Goal: Transaction & Acquisition: Book appointment/travel/reservation

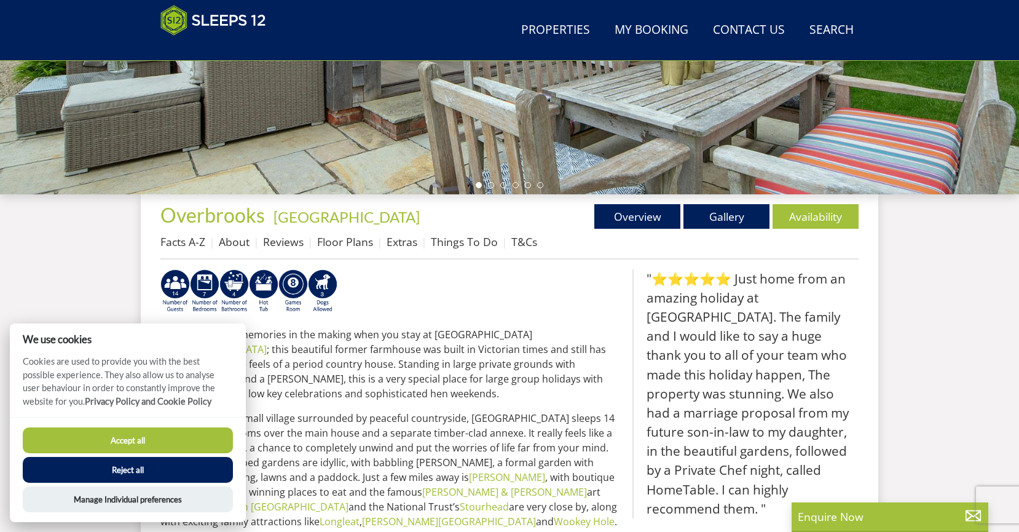
scroll to position [340, 0]
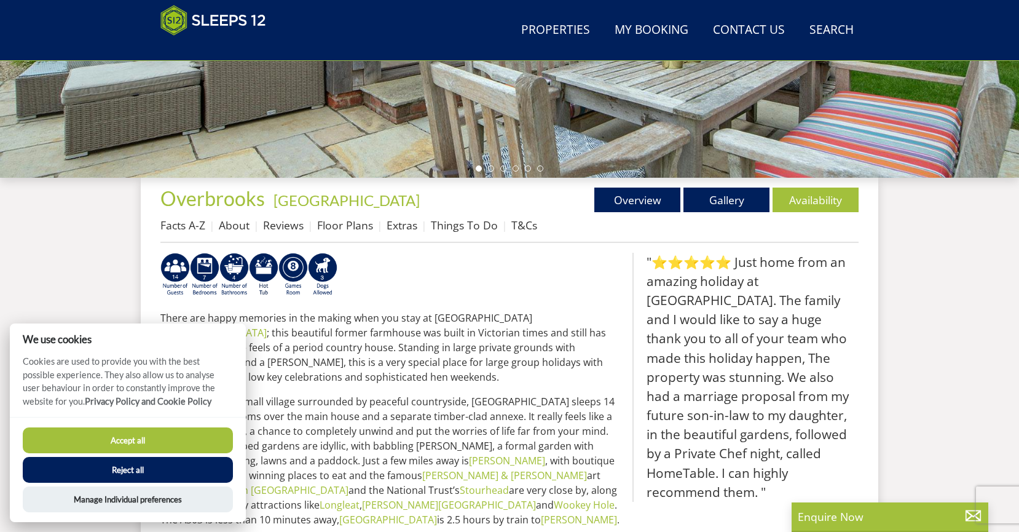
click at [159, 444] on button "Accept all" at bounding box center [128, 440] width 210 height 26
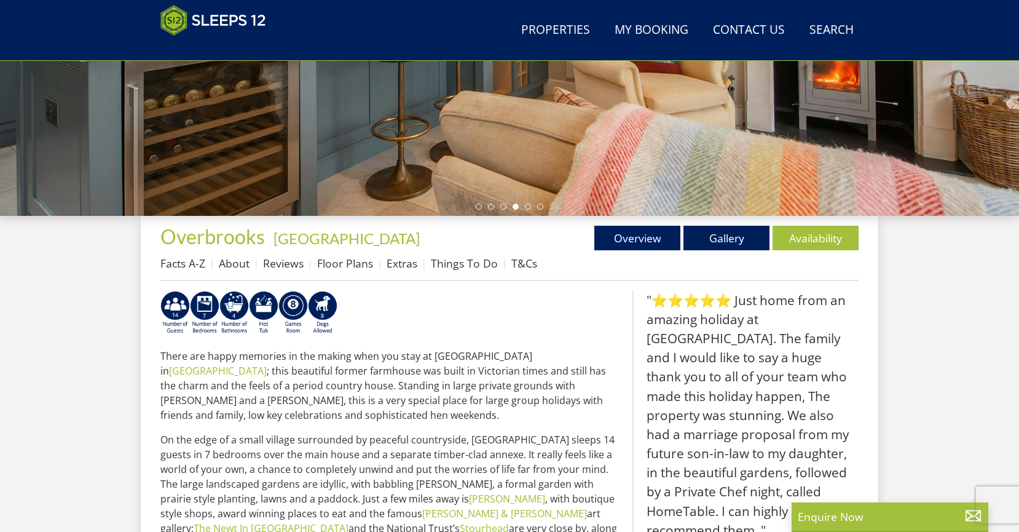
scroll to position [301, 0]
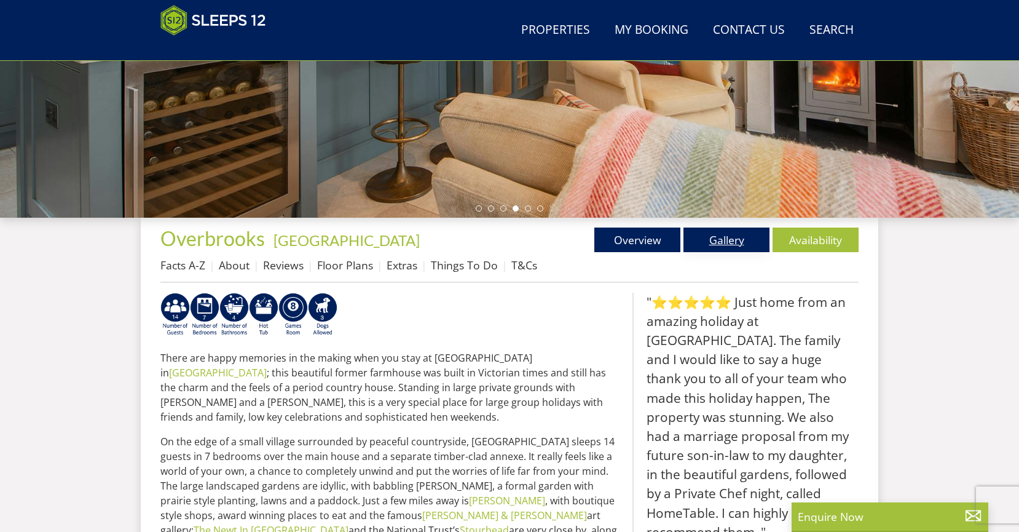
click at [719, 240] on link "Gallery" at bounding box center [726, 239] width 86 height 25
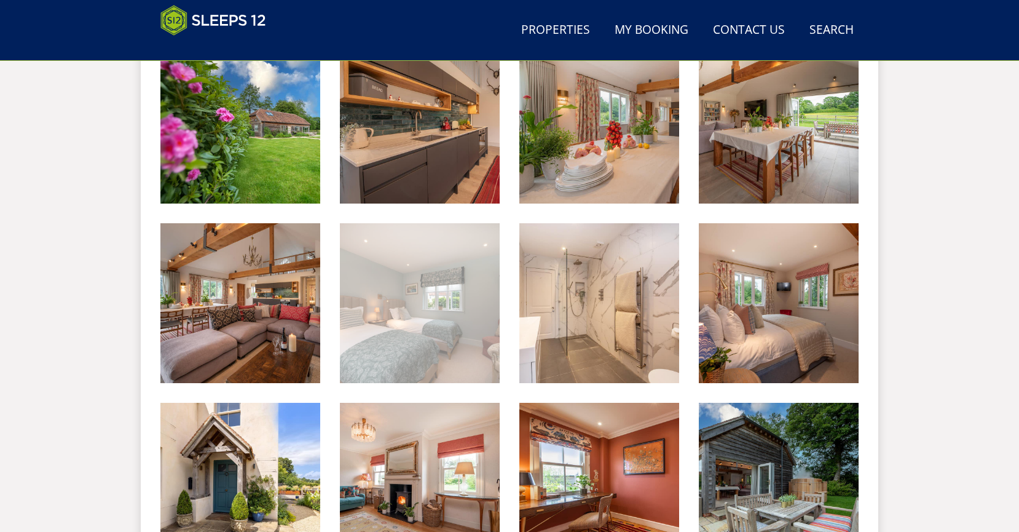
scroll to position [1806, 0]
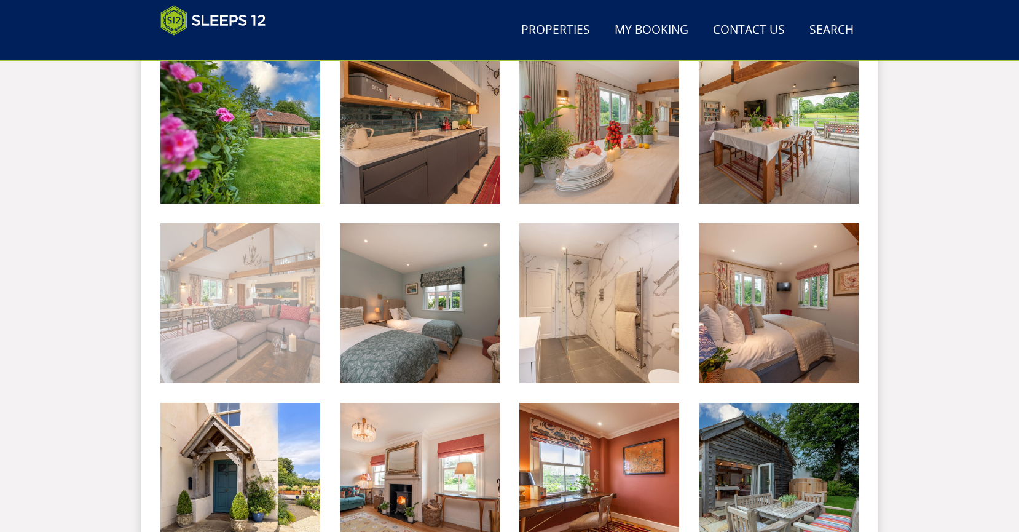
click at [208, 323] on img at bounding box center [240, 303] width 160 height 160
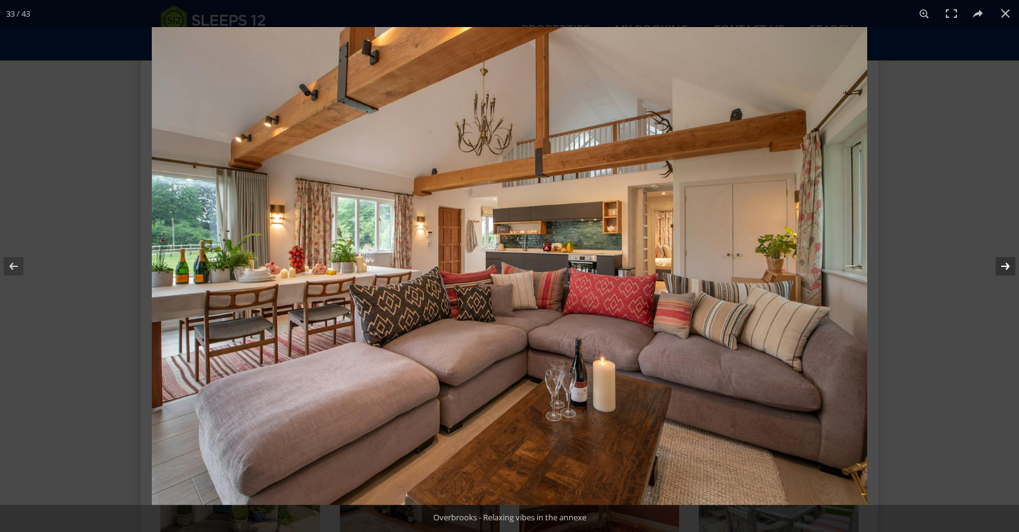
click at [1009, 262] on button at bounding box center [997, 265] width 43 height 61
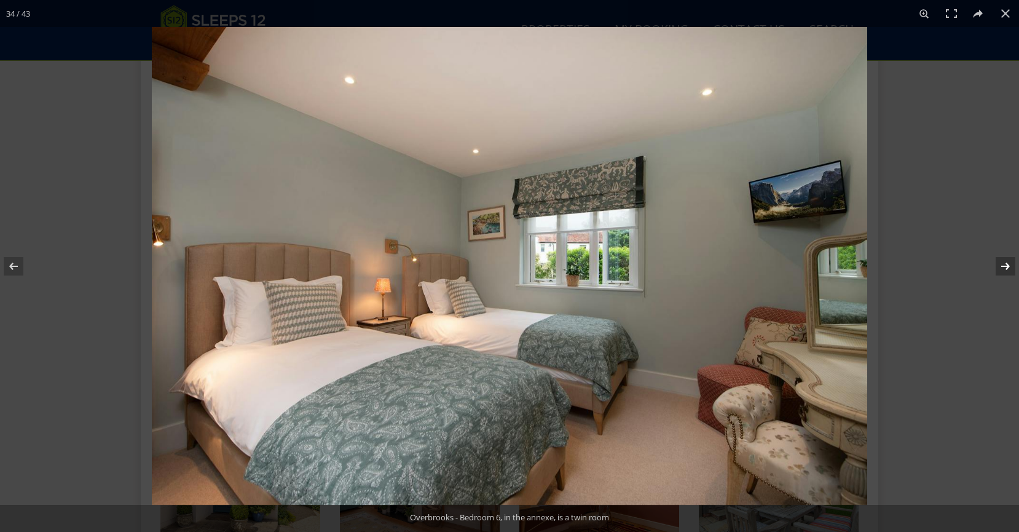
click at [1009, 262] on button at bounding box center [997, 265] width 43 height 61
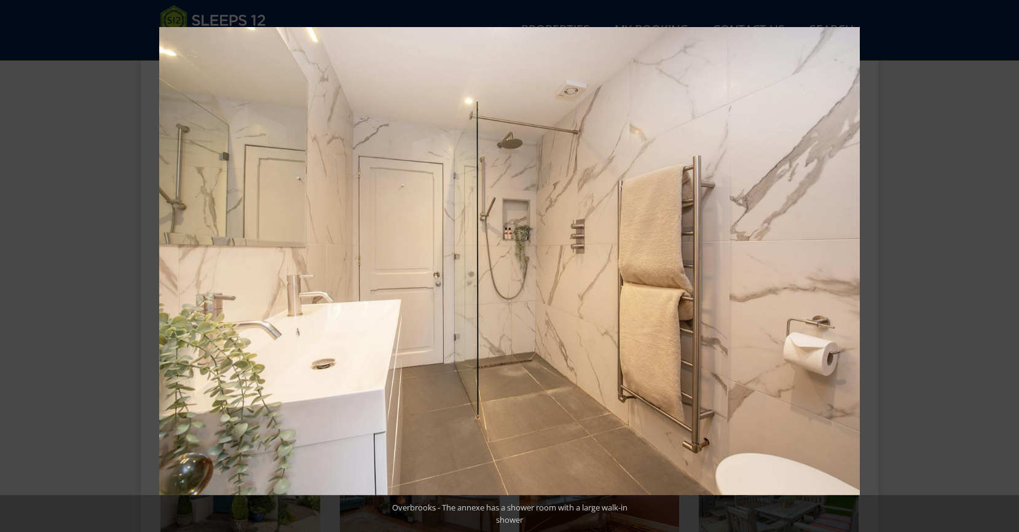
click at [1009, 262] on button at bounding box center [997, 265] width 43 height 61
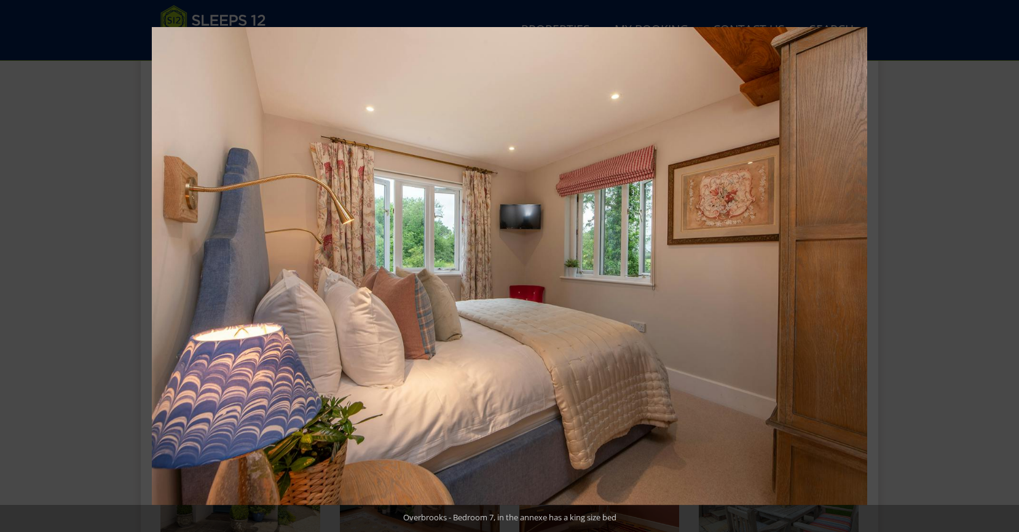
click at [1009, 262] on button at bounding box center [997, 265] width 43 height 61
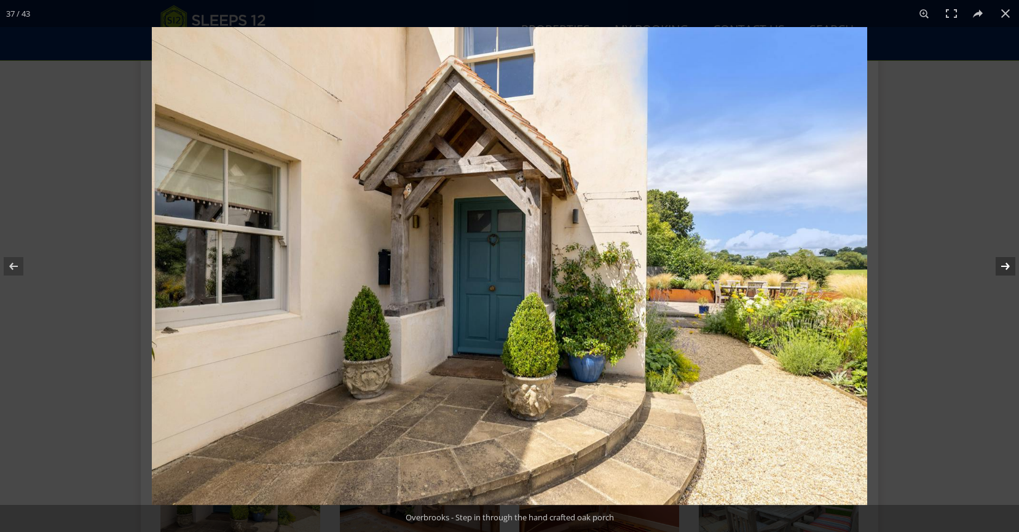
click at [1007, 262] on button at bounding box center [997, 265] width 43 height 61
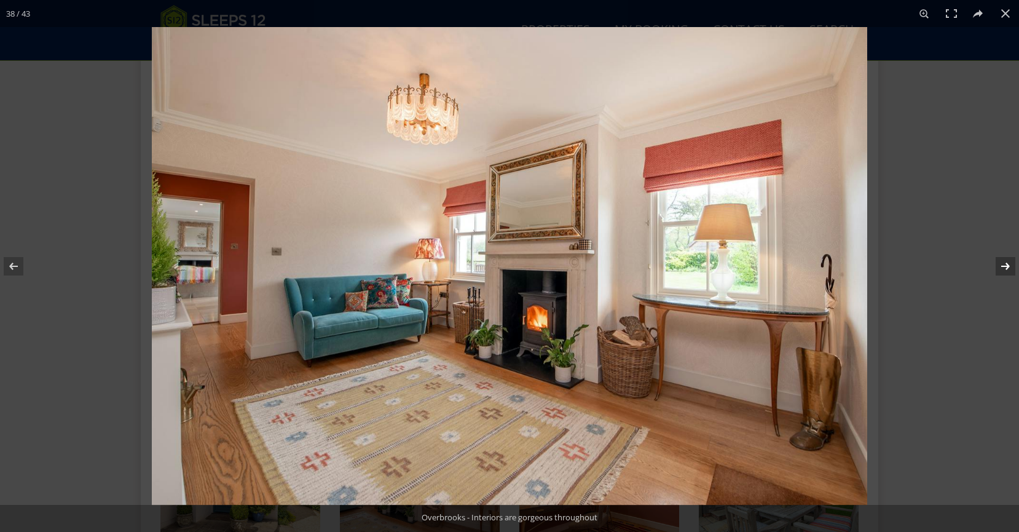
click at [1007, 262] on button at bounding box center [997, 265] width 43 height 61
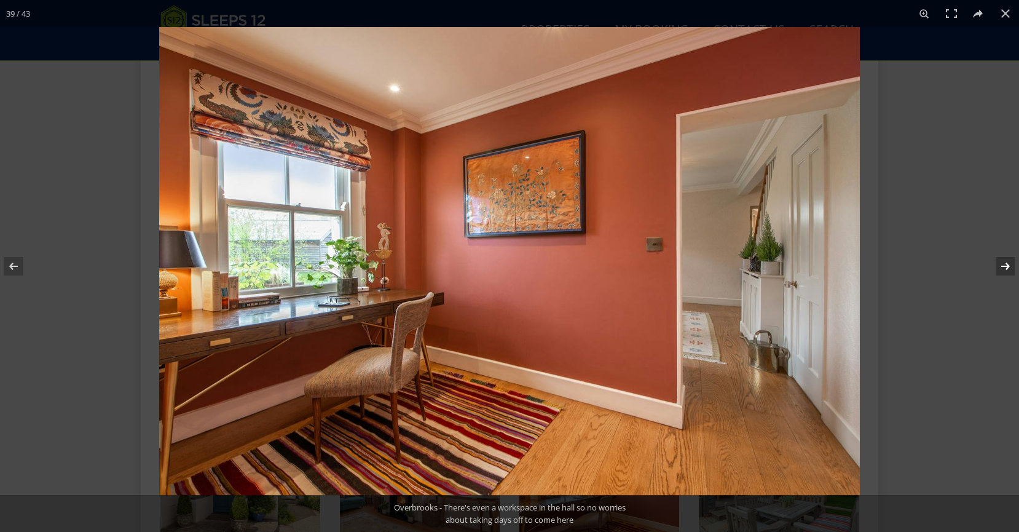
click at [1007, 262] on button at bounding box center [997, 265] width 43 height 61
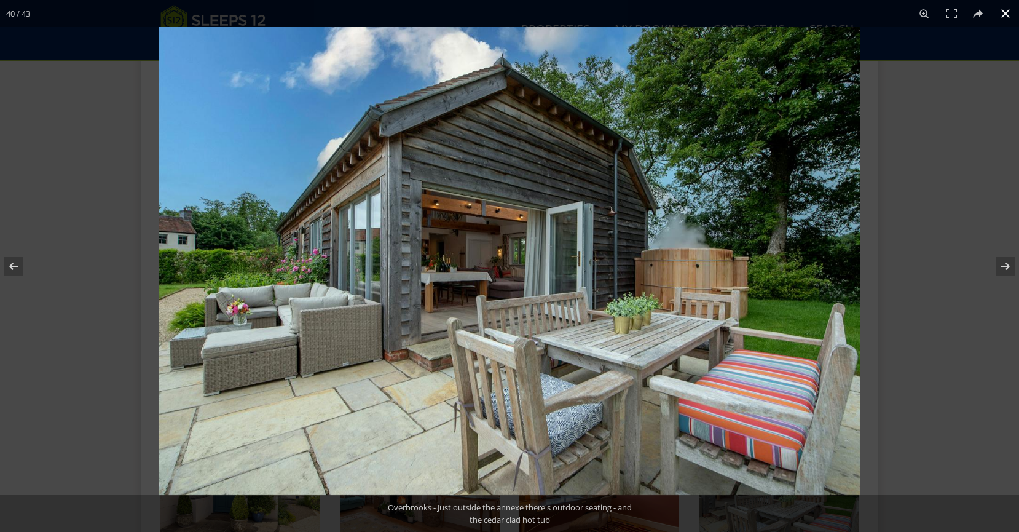
click at [1004, 14] on button at bounding box center [1005, 13] width 27 height 27
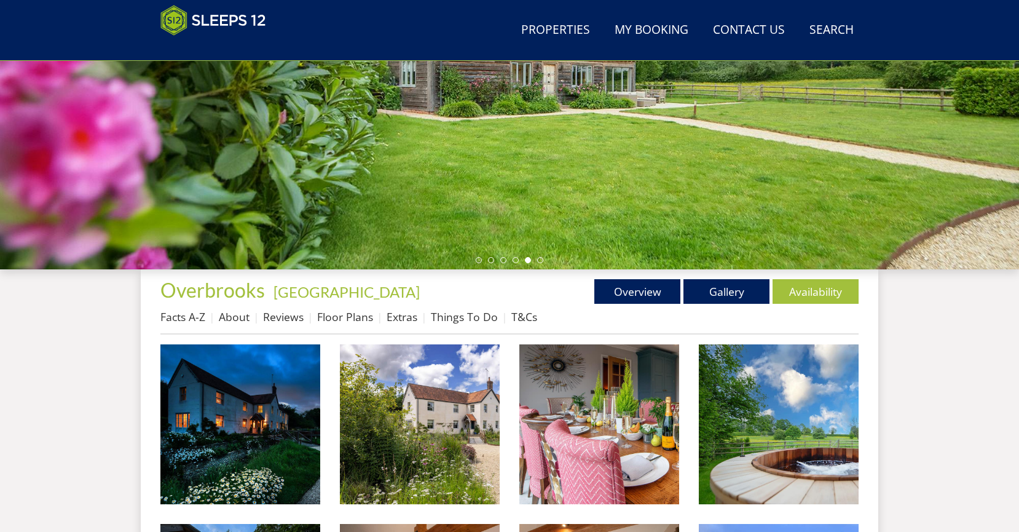
scroll to position [238, 0]
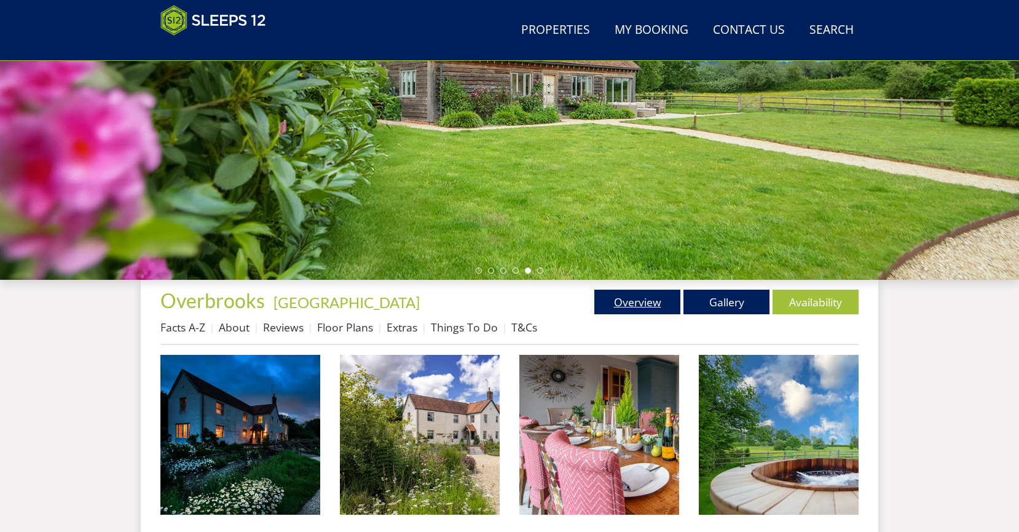
click at [656, 304] on link "Overview" at bounding box center [637, 301] width 86 height 25
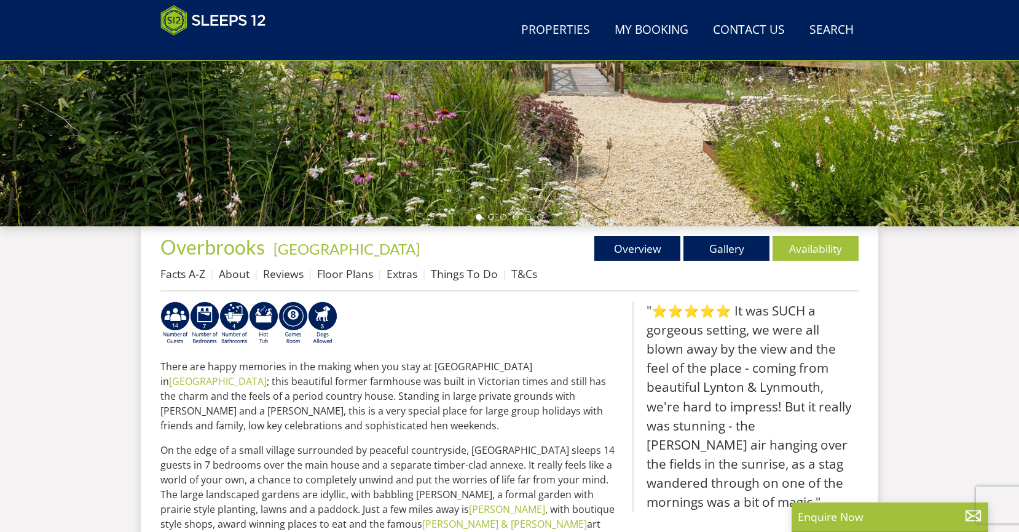
scroll to position [293, 0]
click at [239, 271] on link "About" at bounding box center [234, 273] width 31 height 15
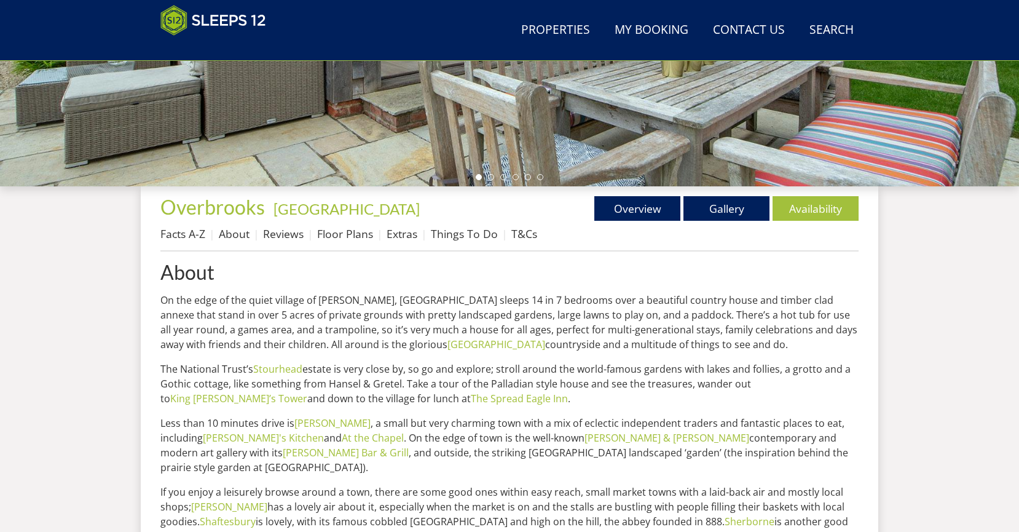
scroll to position [333, 0]
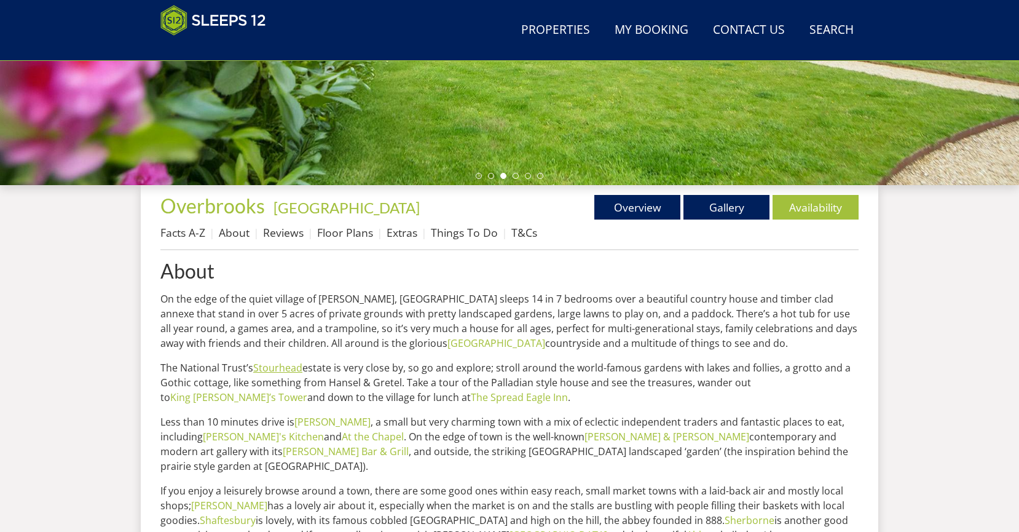
click at [278, 371] on link "Stourhead" at bounding box center [277, 368] width 49 height 14
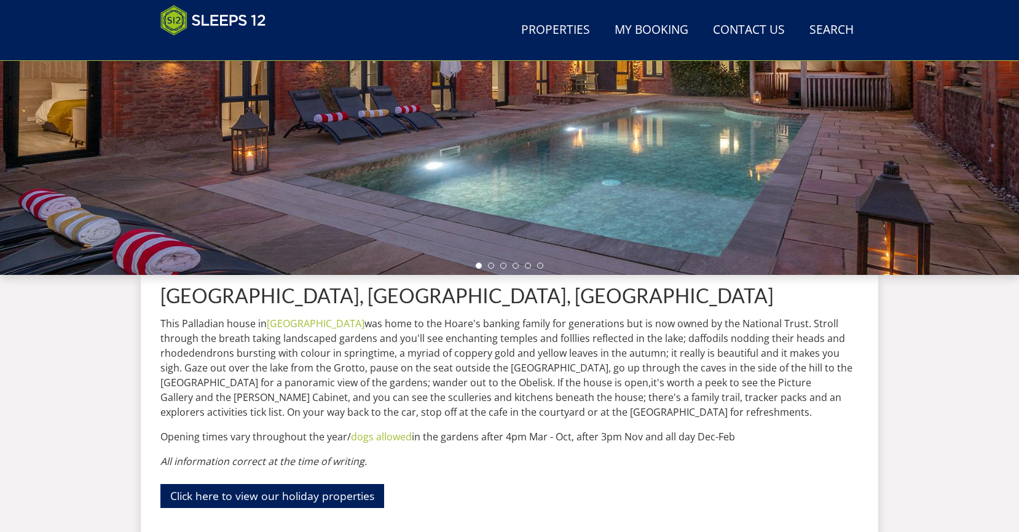
scroll to position [245, 0]
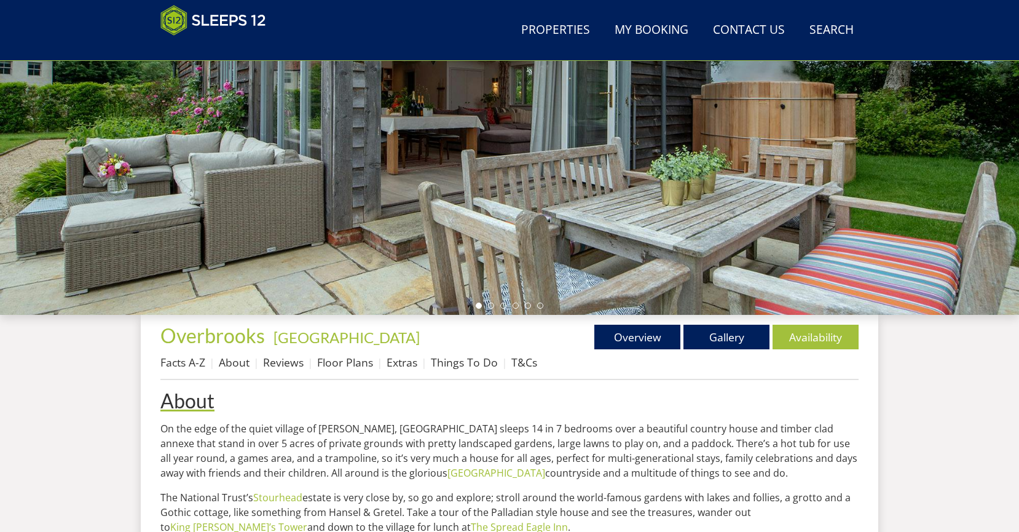
scroll to position [207, 0]
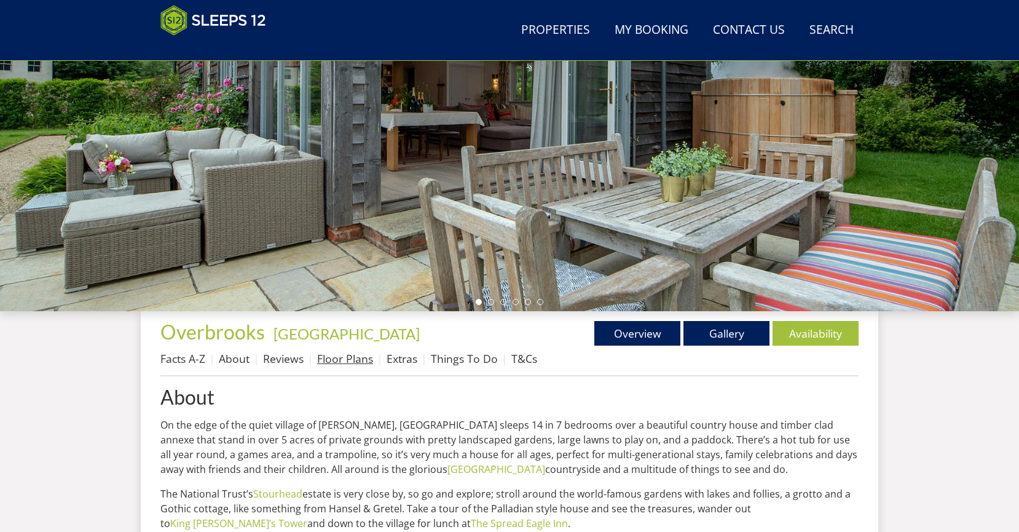
click at [356, 360] on link "Floor Plans" at bounding box center [345, 358] width 56 height 15
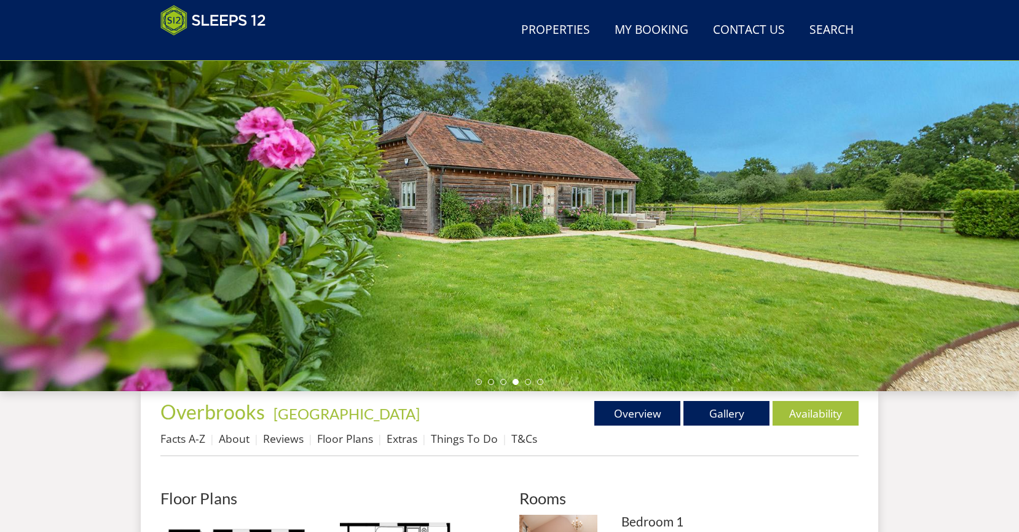
scroll to position [90, 0]
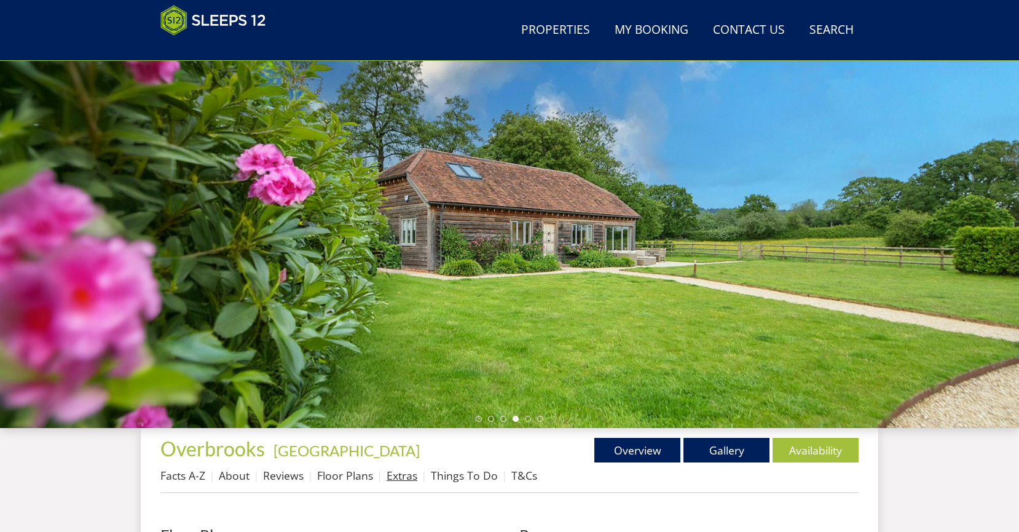
click at [413, 478] on link "Extras" at bounding box center [402, 475] width 31 height 15
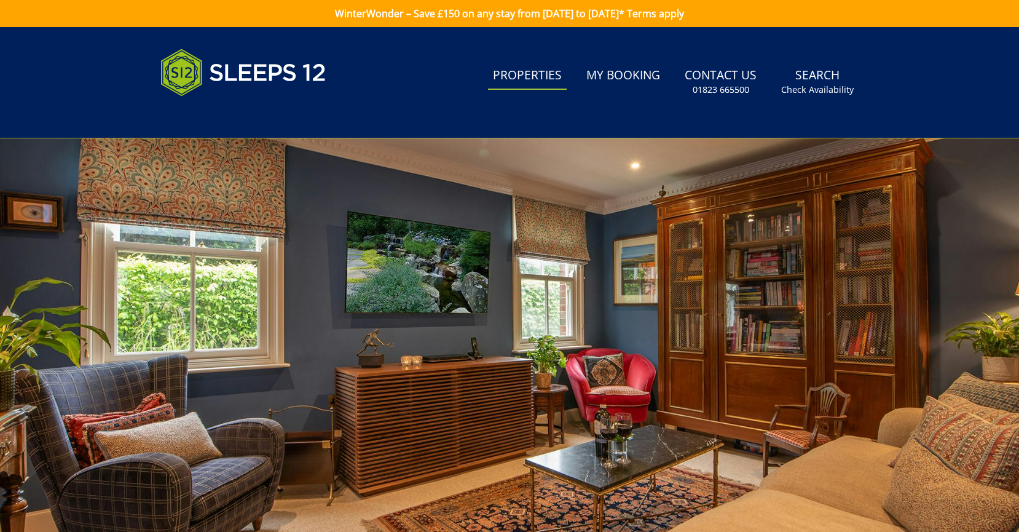
click at [555, 77] on link "Properties" at bounding box center [527, 76] width 79 height 28
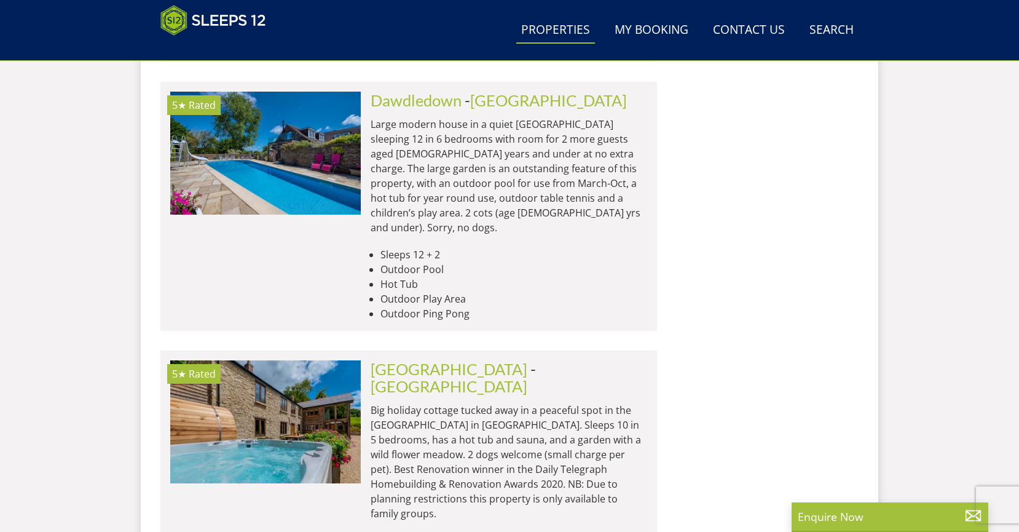
scroll to position [2505, 0]
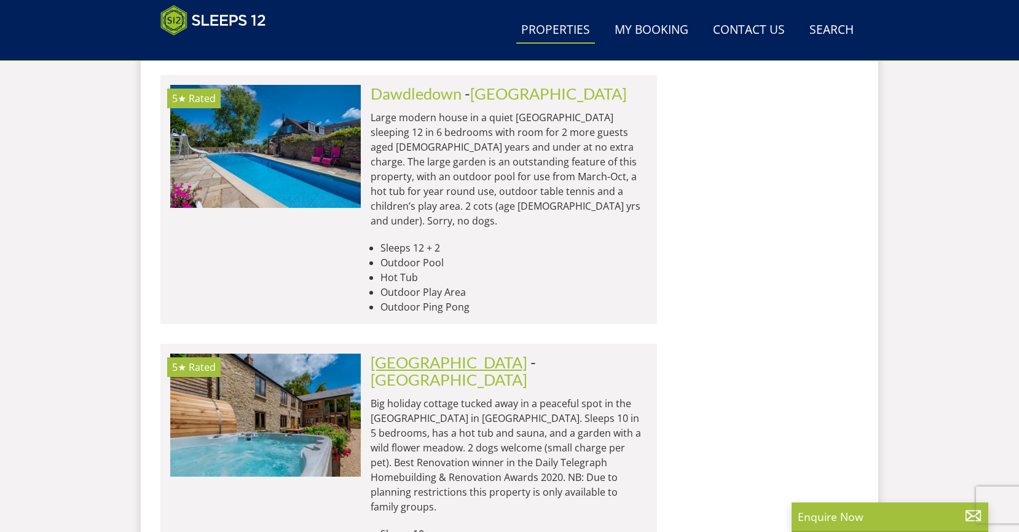
click at [460, 353] on link "[GEOGRAPHIC_DATA]" at bounding box center [449, 362] width 157 height 18
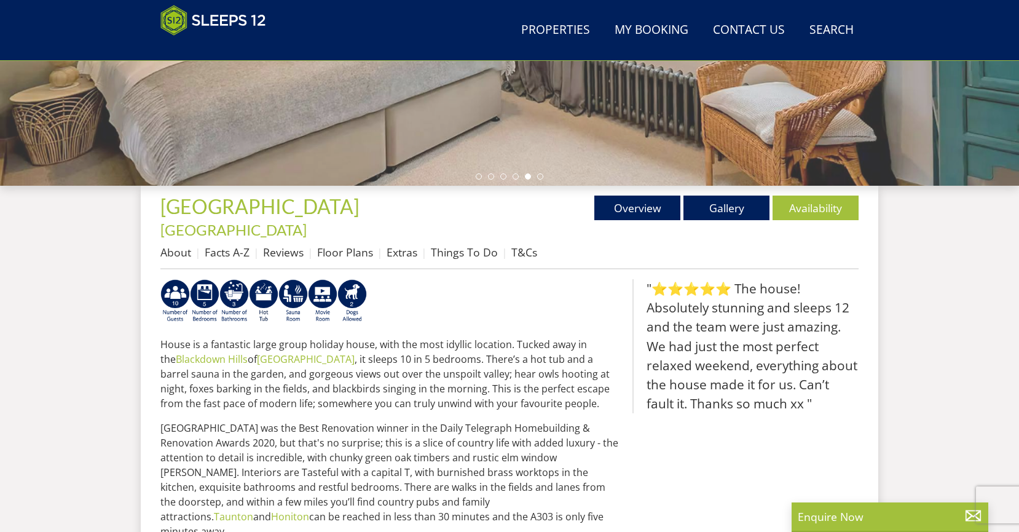
scroll to position [323, 0]
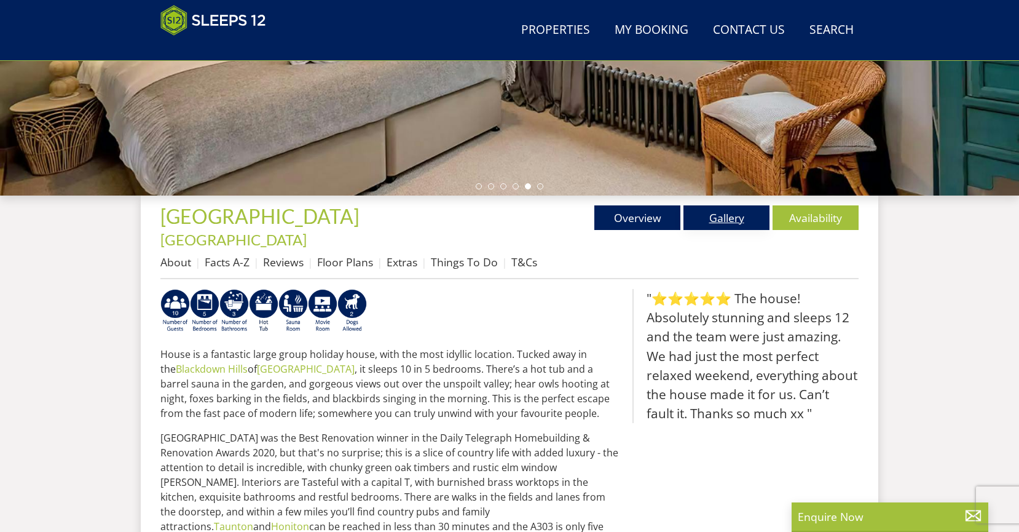
click at [725, 220] on link "Gallery" at bounding box center [726, 217] width 86 height 25
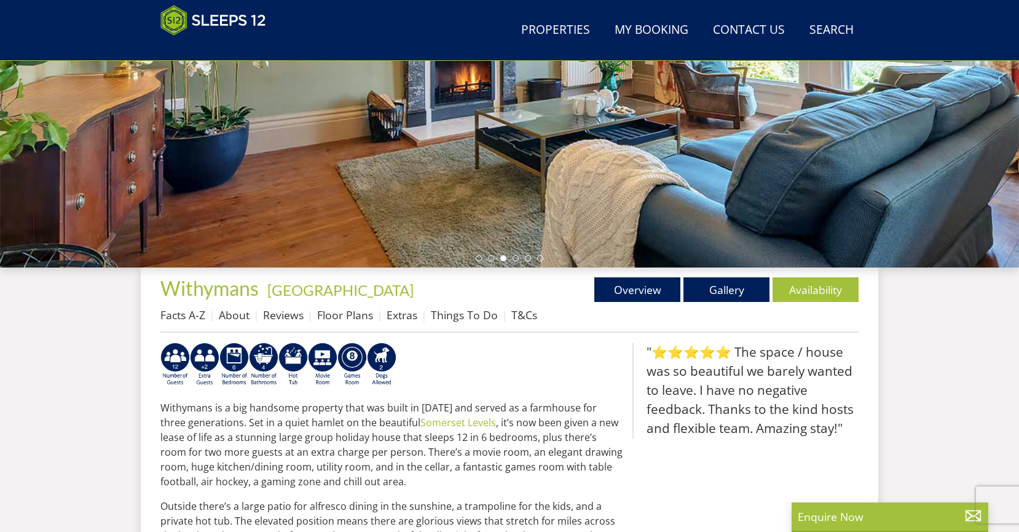
scroll to position [253, 0]
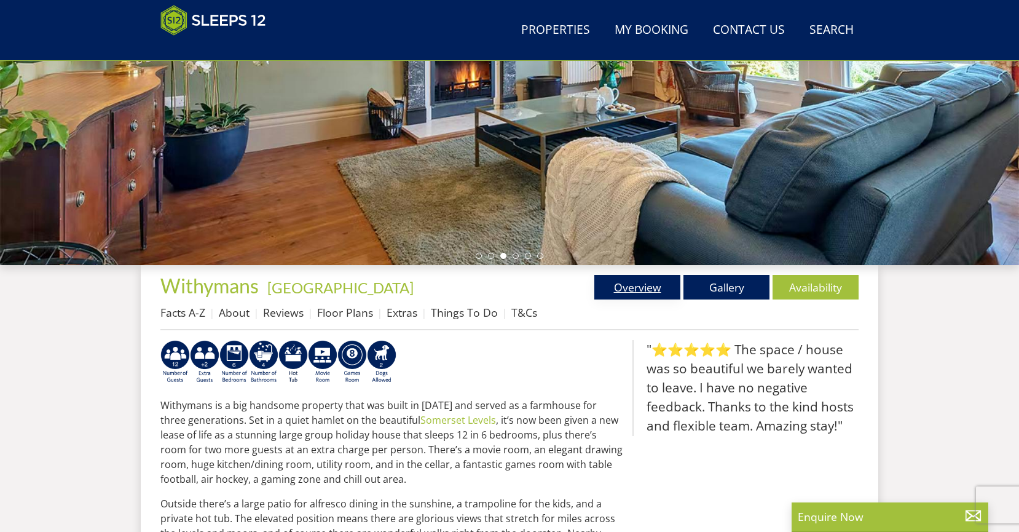
click at [647, 288] on link "Overview" at bounding box center [637, 287] width 86 height 25
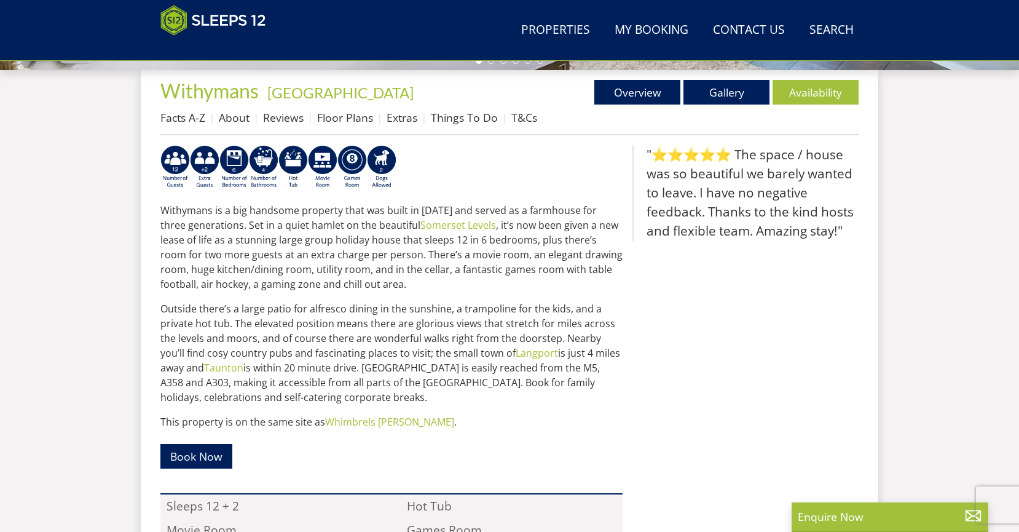
scroll to position [459, 0]
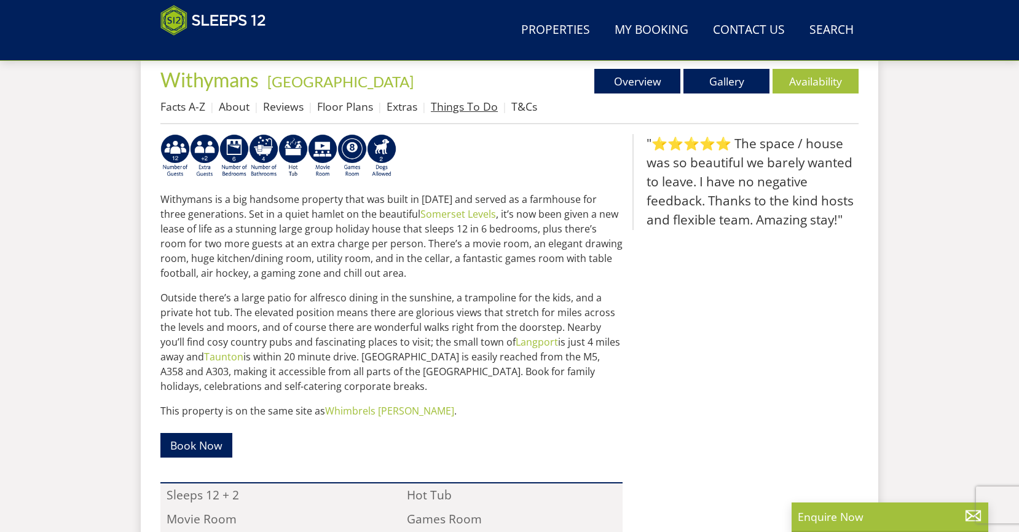
click at [460, 108] on link "Things To Do" at bounding box center [464, 106] width 67 height 15
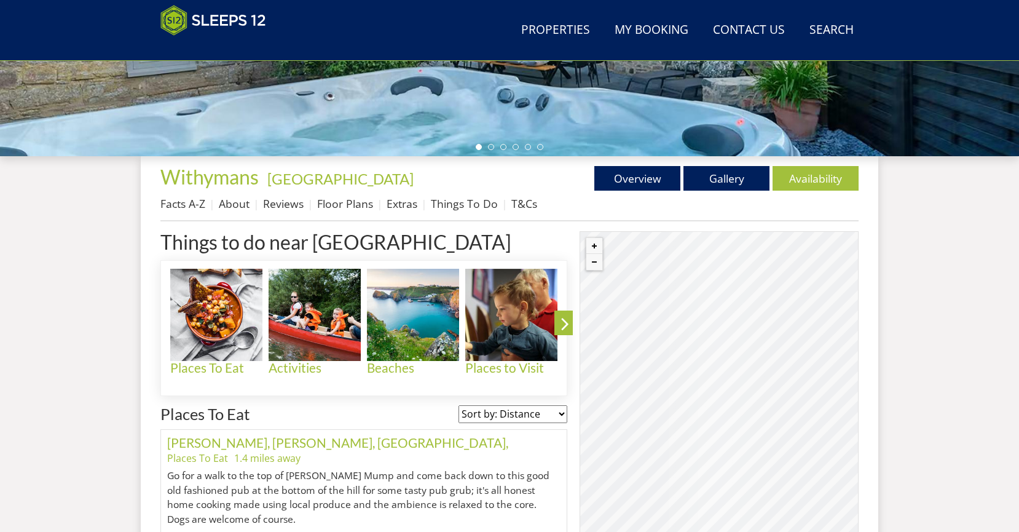
scroll to position [405, 0]
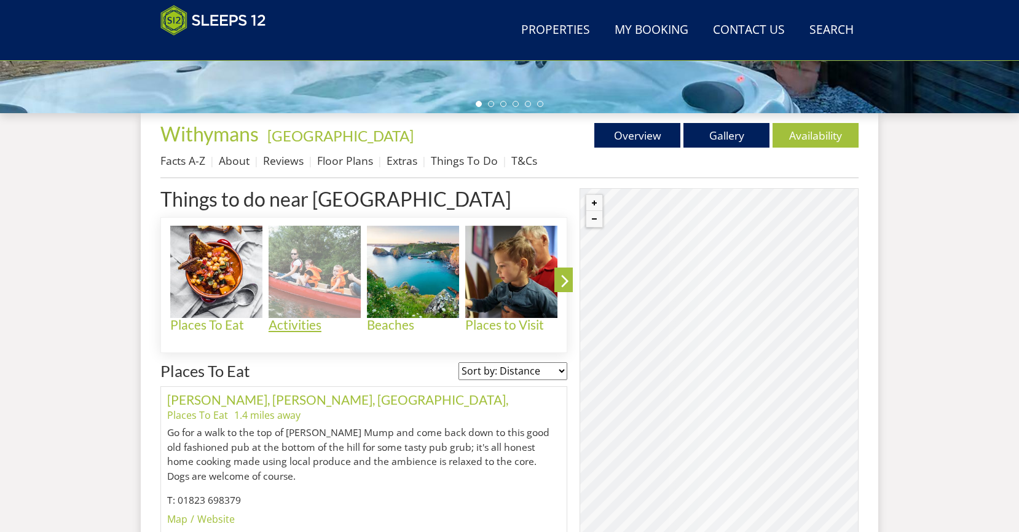
click at [307, 327] on h4 "Activities" at bounding box center [315, 325] width 92 height 14
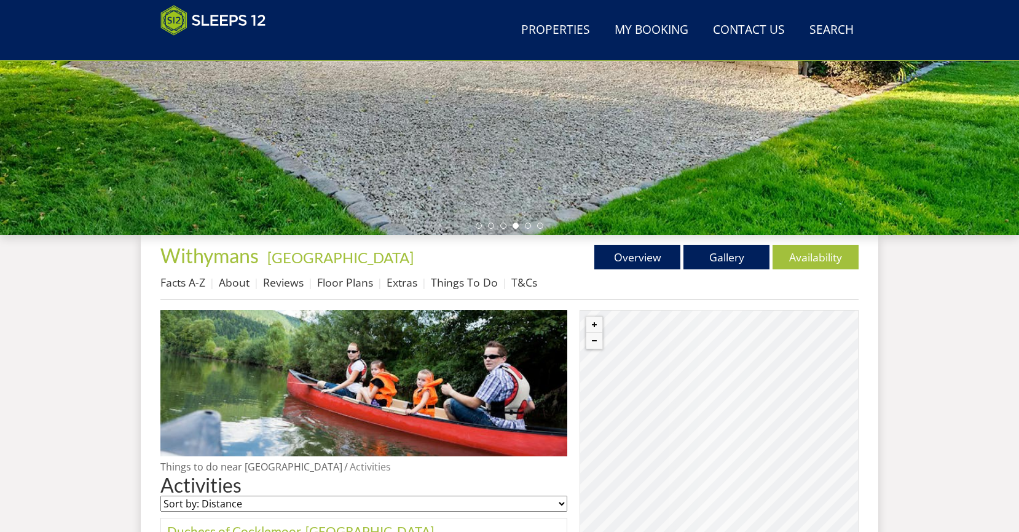
scroll to position [309, 0]
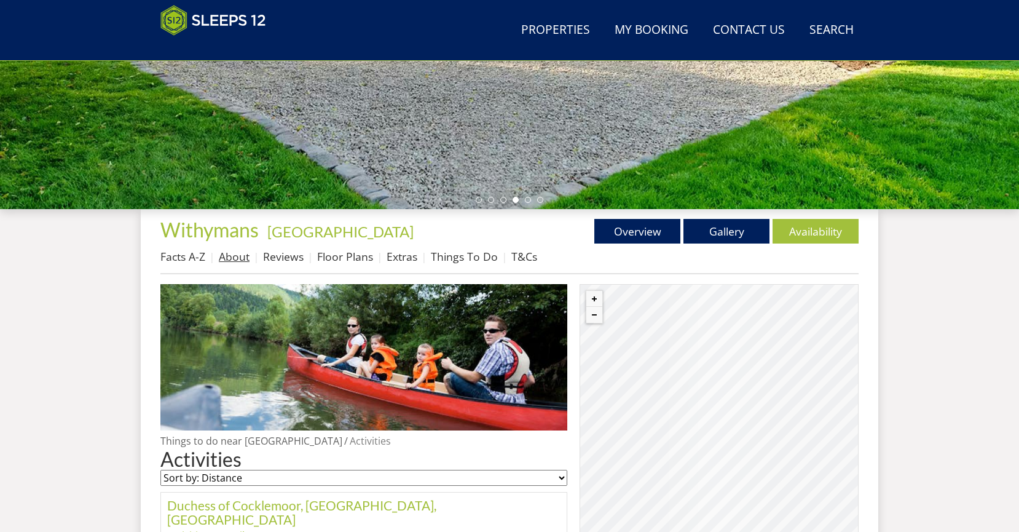
click at [240, 259] on link "About" at bounding box center [234, 256] width 31 height 15
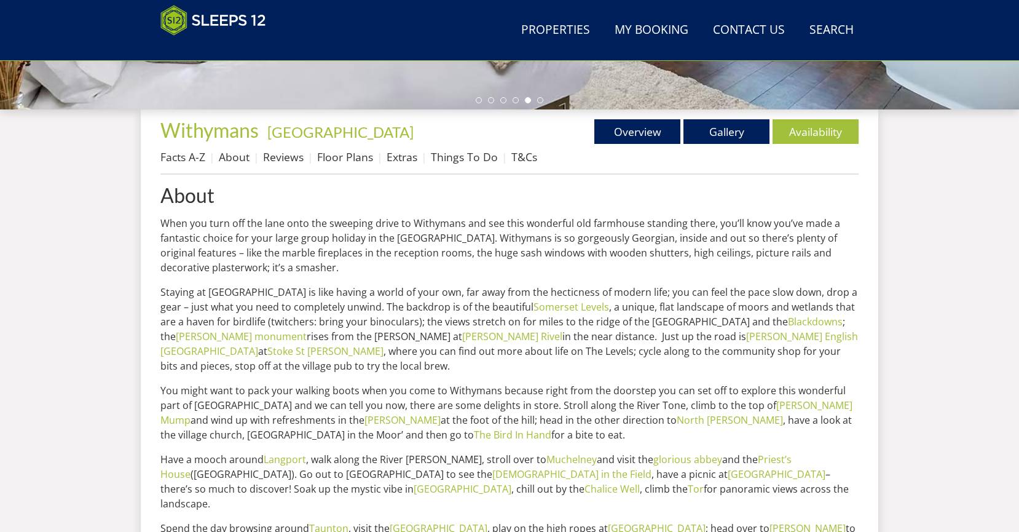
scroll to position [423, 0]
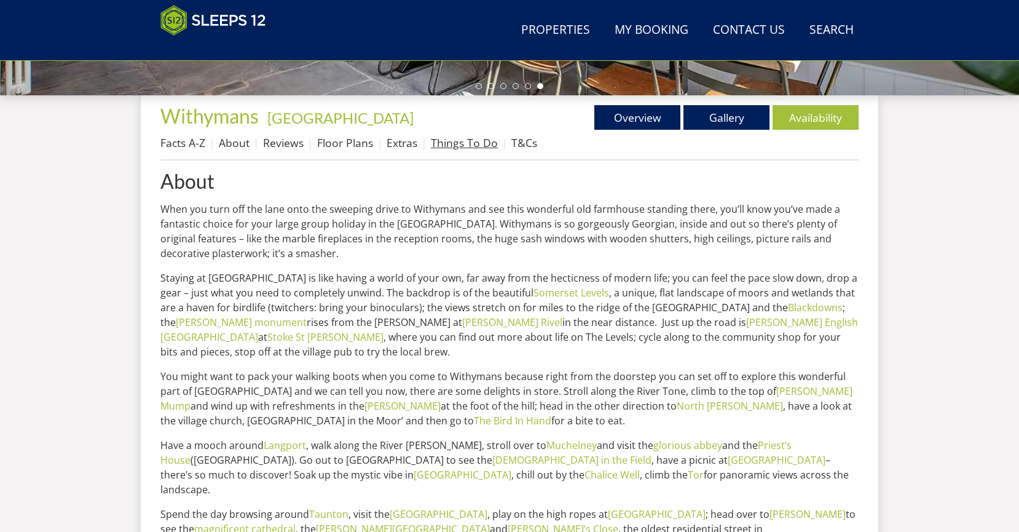
click at [468, 146] on link "Things To Do" at bounding box center [464, 142] width 67 height 15
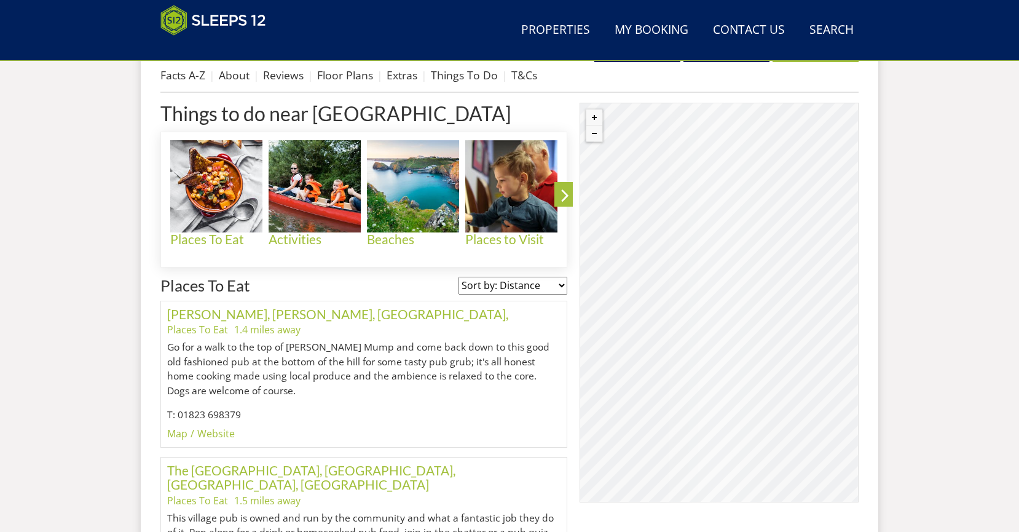
scroll to position [492, 0]
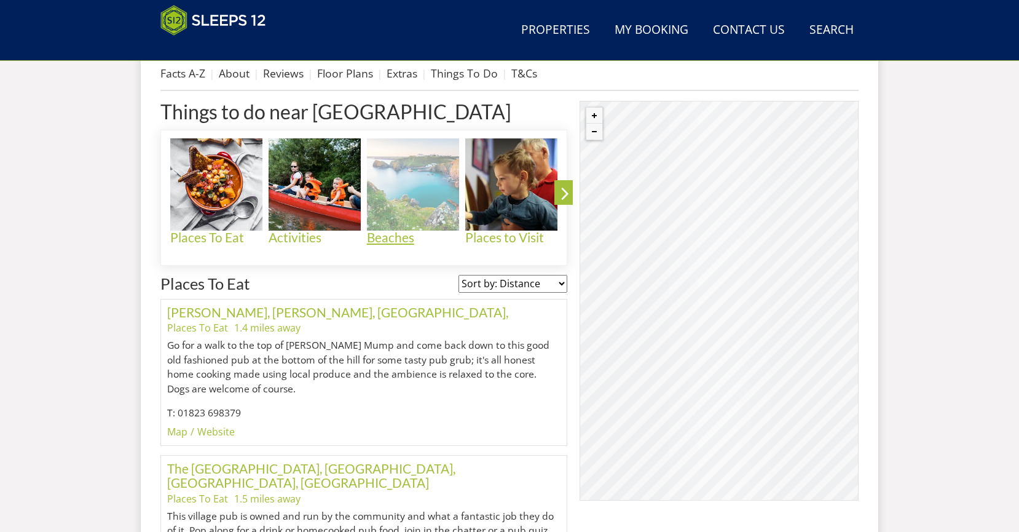
click at [404, 239] on h4 "Beaches" at bounding box center [413, 237] width 92 height 14
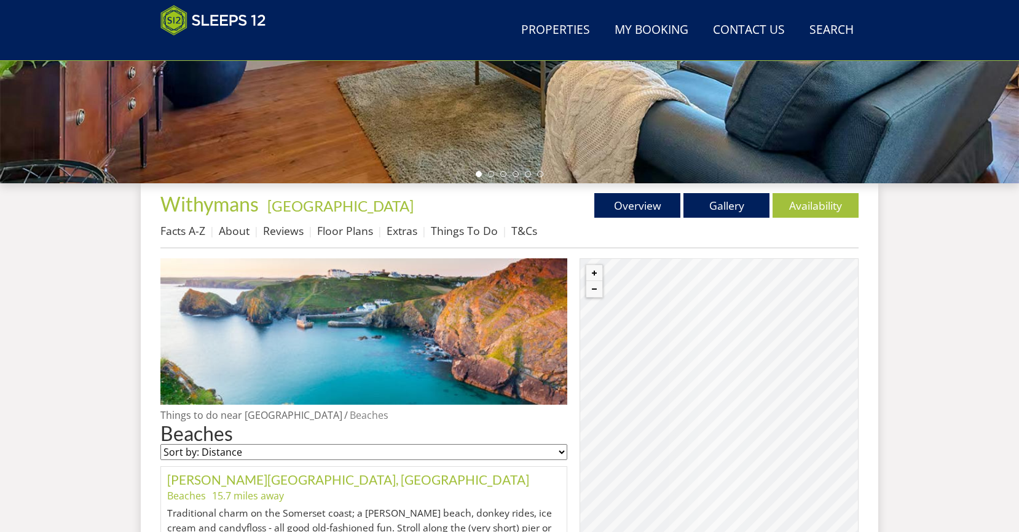
scroll to position [299, 0]
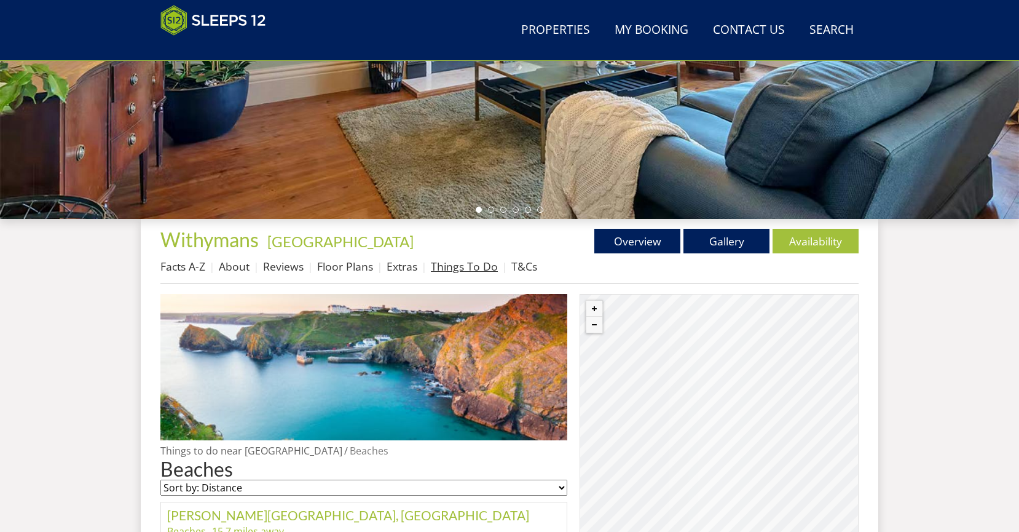
click at [460, 267] on link "Things To Do" at bounding box center [464, 266] width 67 height 15
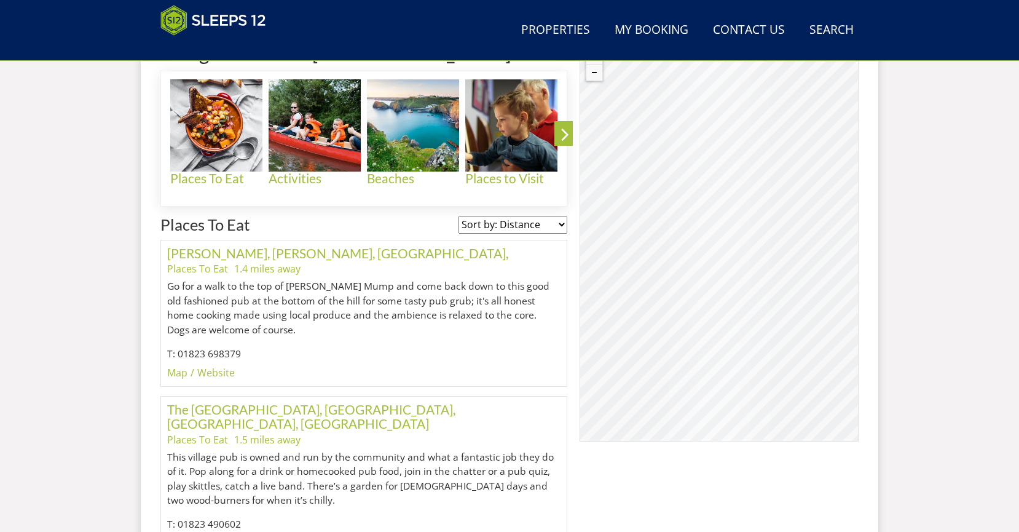
scroll to position [556, 0]
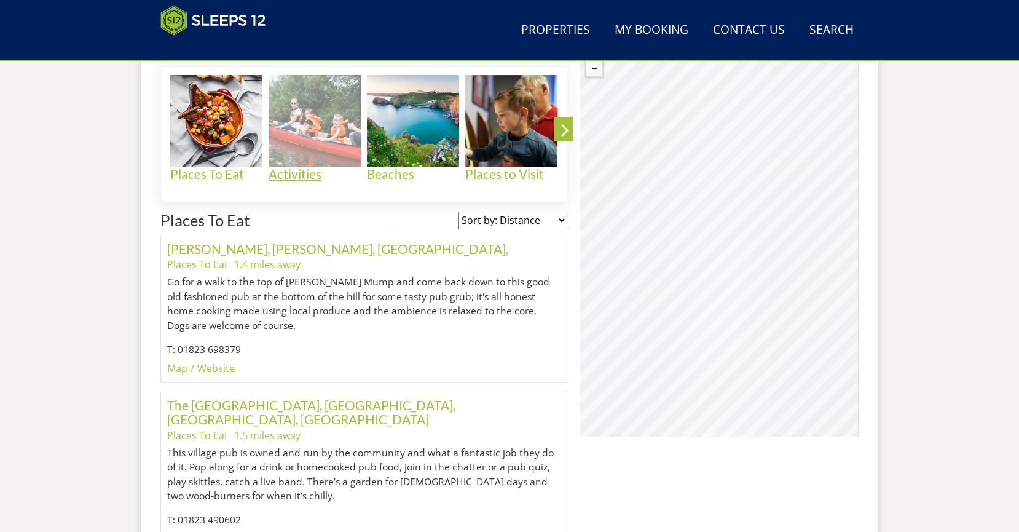
click at [286, 174] on h4 "Activities" at bounding box center [315, 174] width 92 height 14
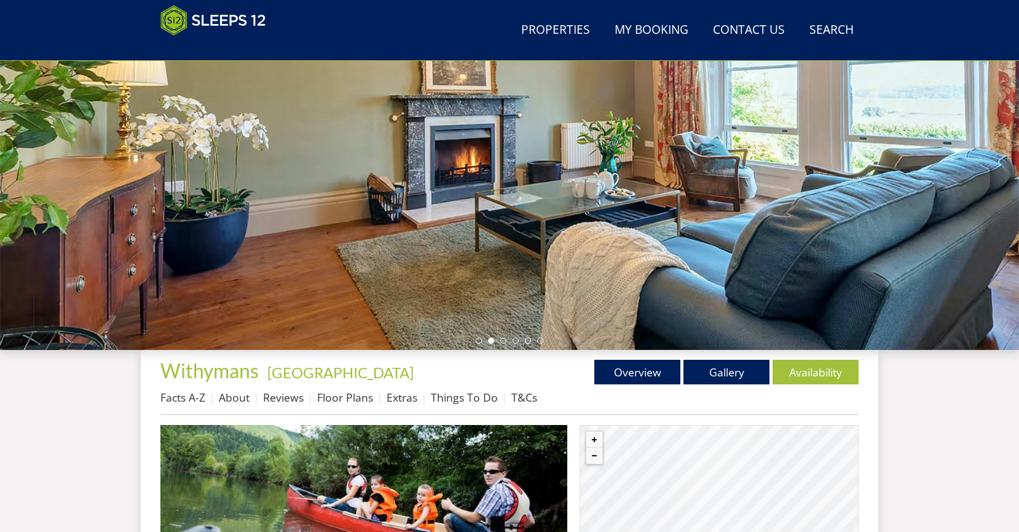
scroll to position [179, 0]
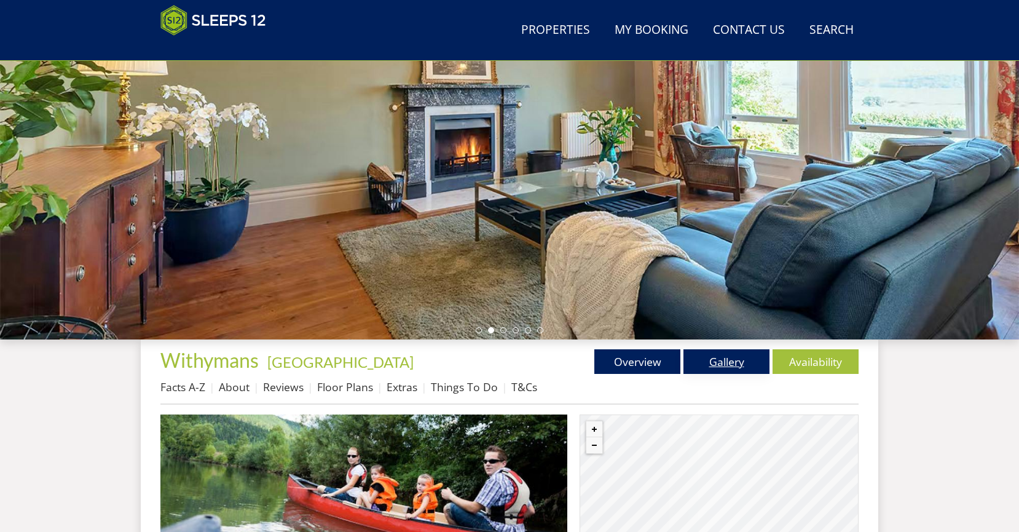
click at [734, 359] on link "Gallery" at bounding box center [726, 361] width 86 height 25
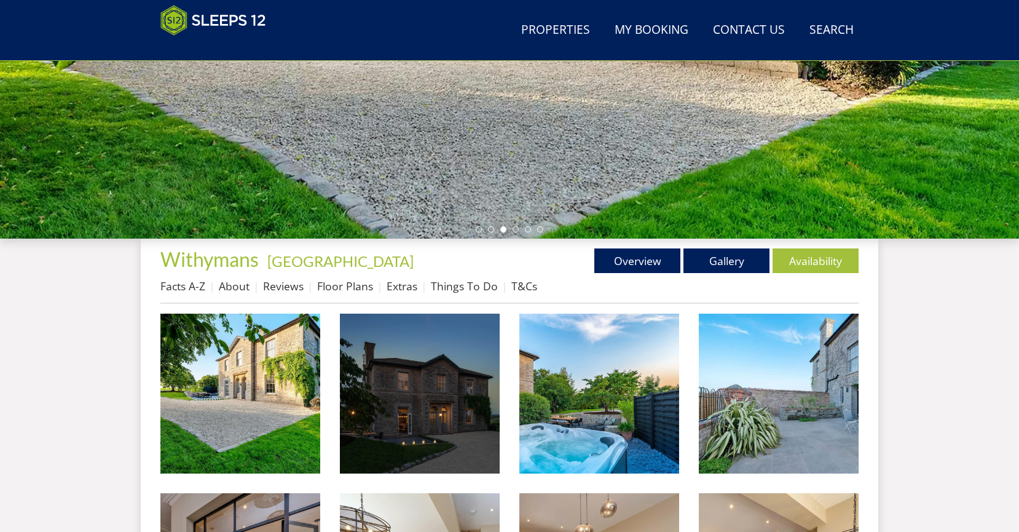
scroll to position [271, 0]
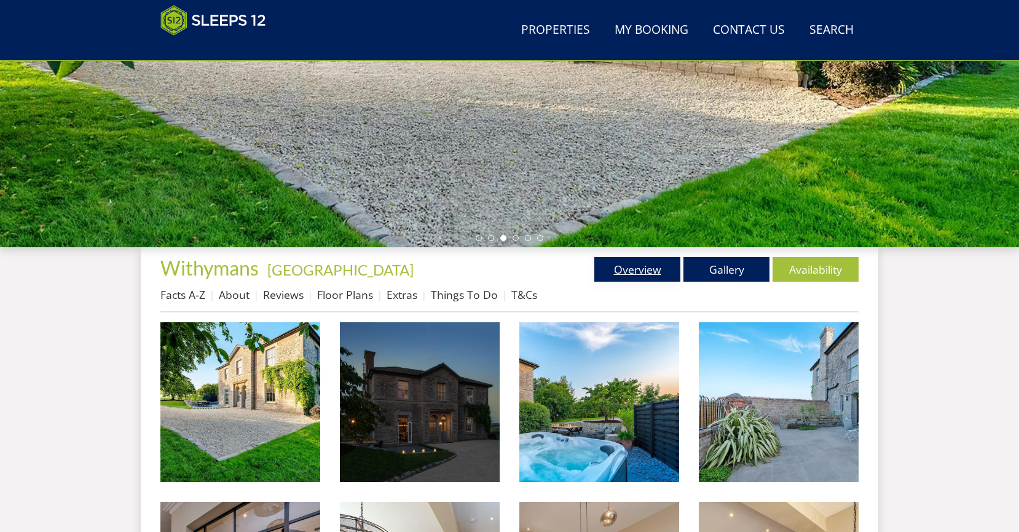
click at [644, 274] on link "Overview" at bounding box center [637, 269] width 86 height 25
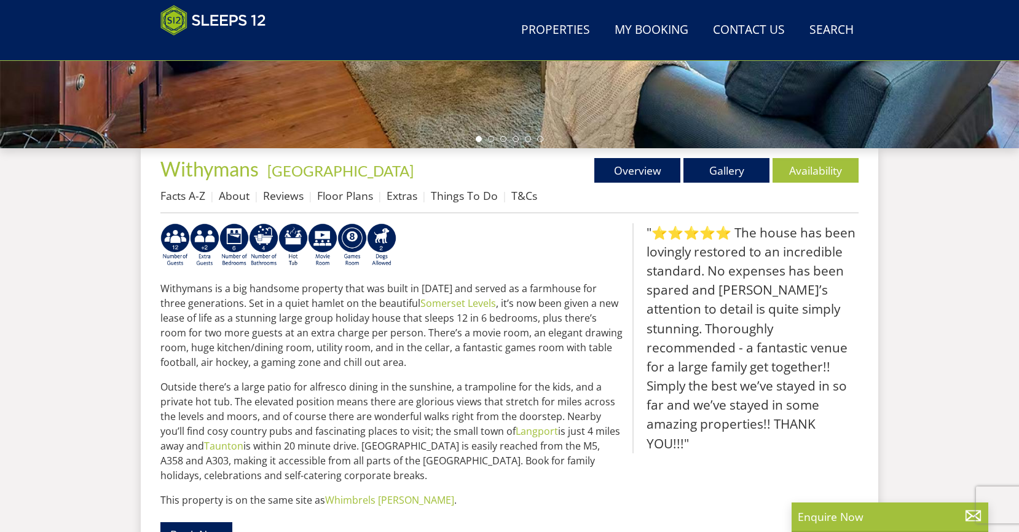
scroll to position [377, 0]
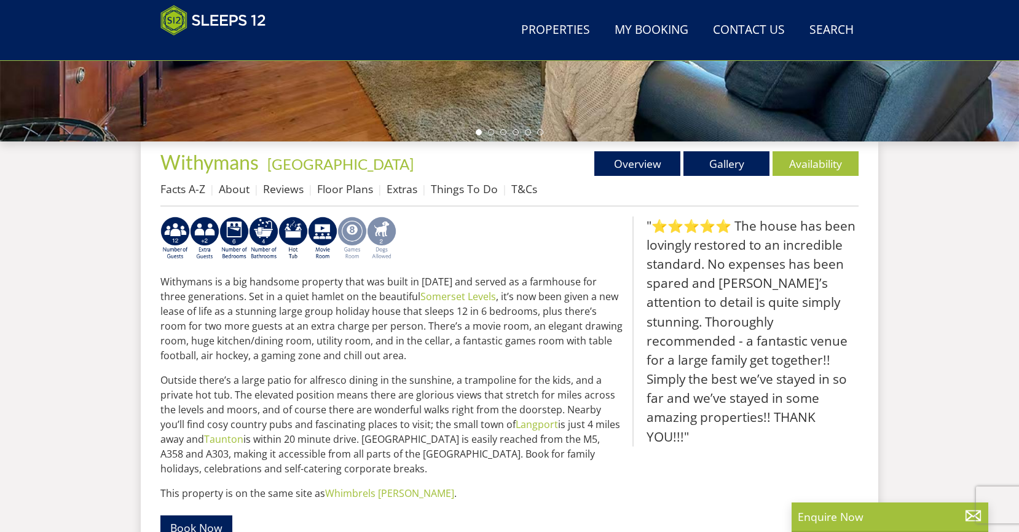
click at [355, 234] on img at bounding box center [352, 238] width 30 height 44
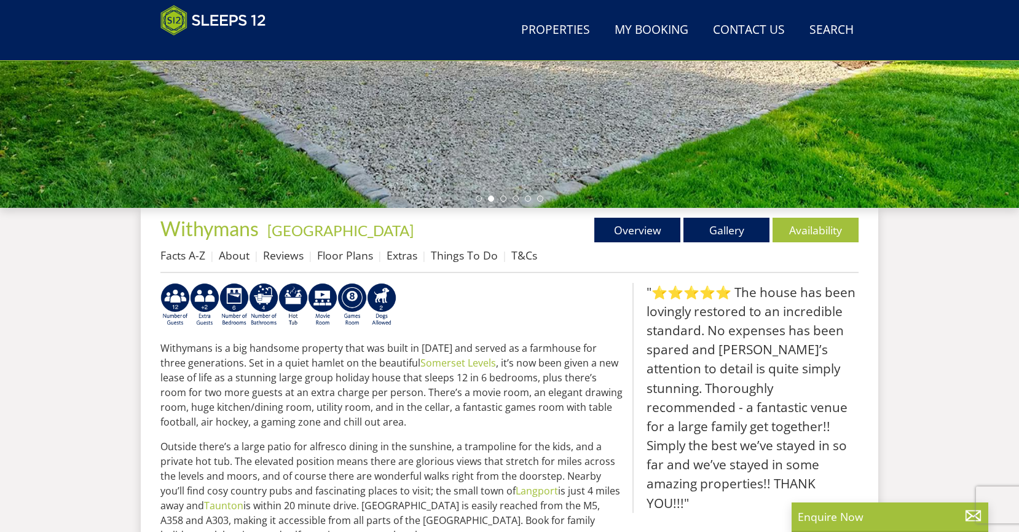
scroll to position [315, 0]
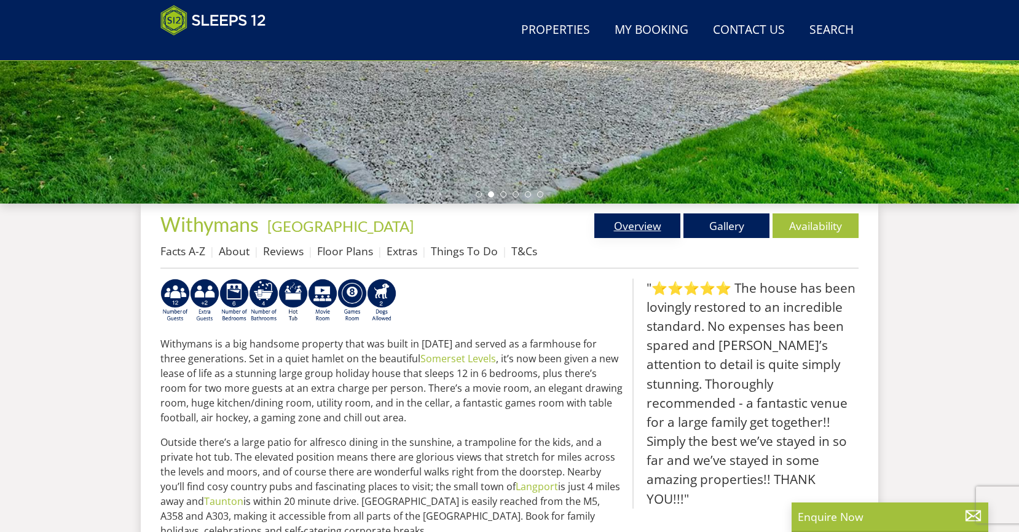
click at [650, 227] on link "Overview" at bounding box center [637, 225] width 86 height 25
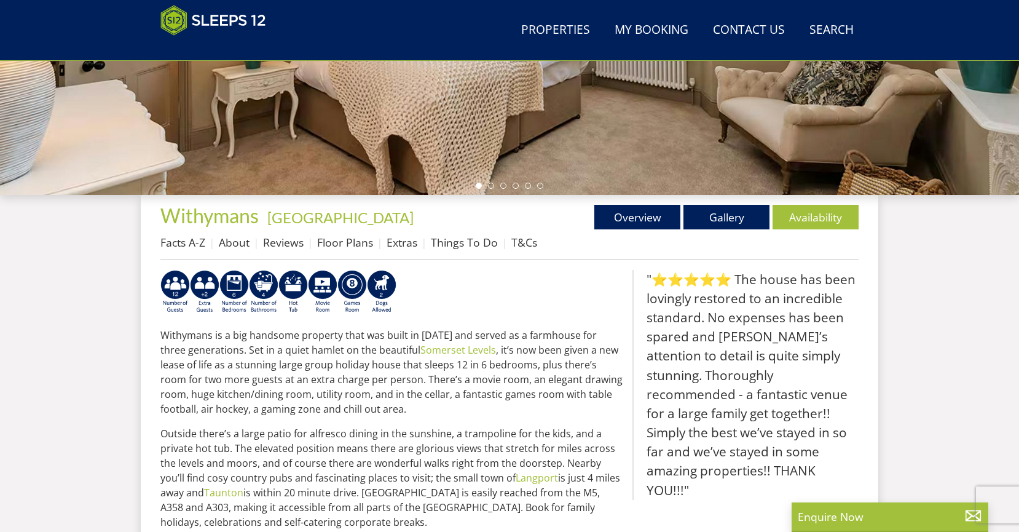
scroll to position [324, 0]
click at [814, 225] on link "Availability" at bounding box center [816, 216] width 86 height 25
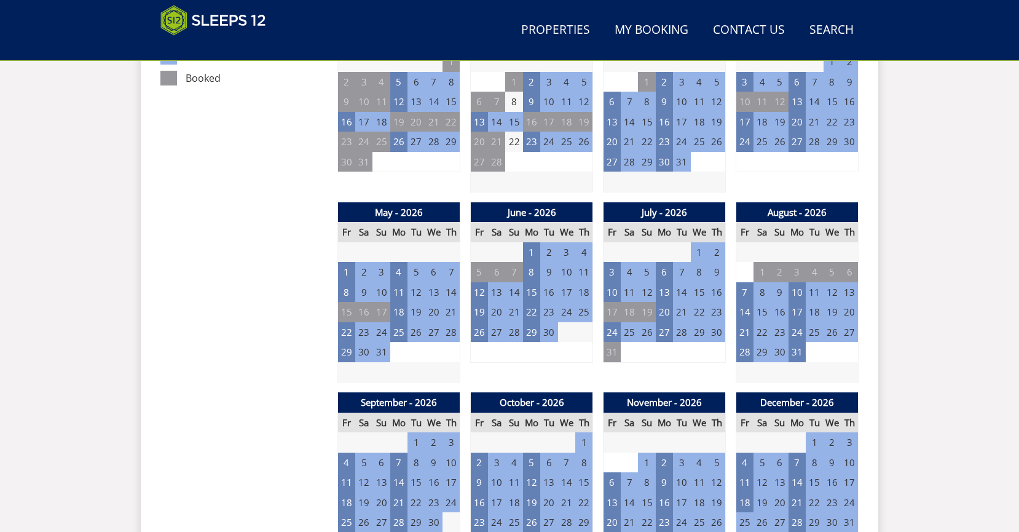
scroll to position [768, 0]
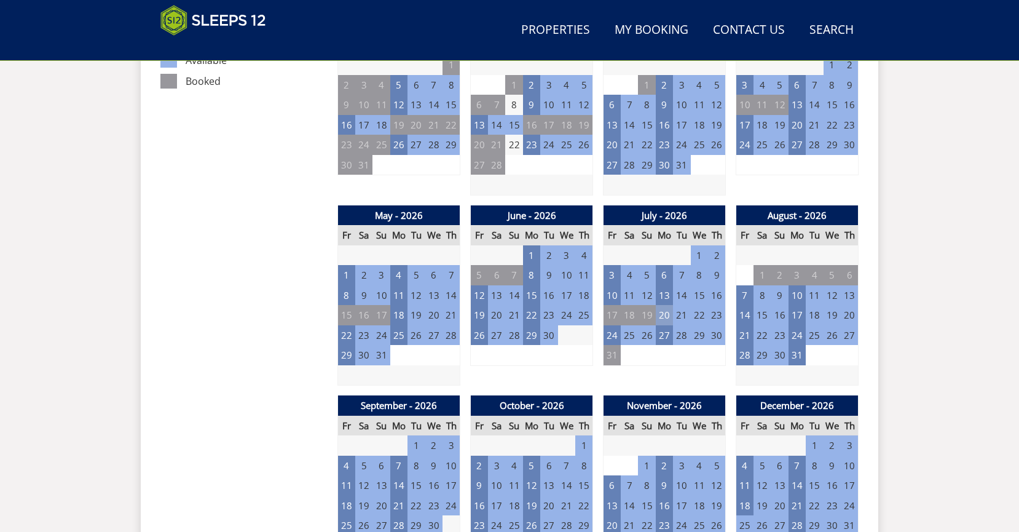
click at [664, 309] on td "20" at bounding box center [664, 315] width 17 height 20
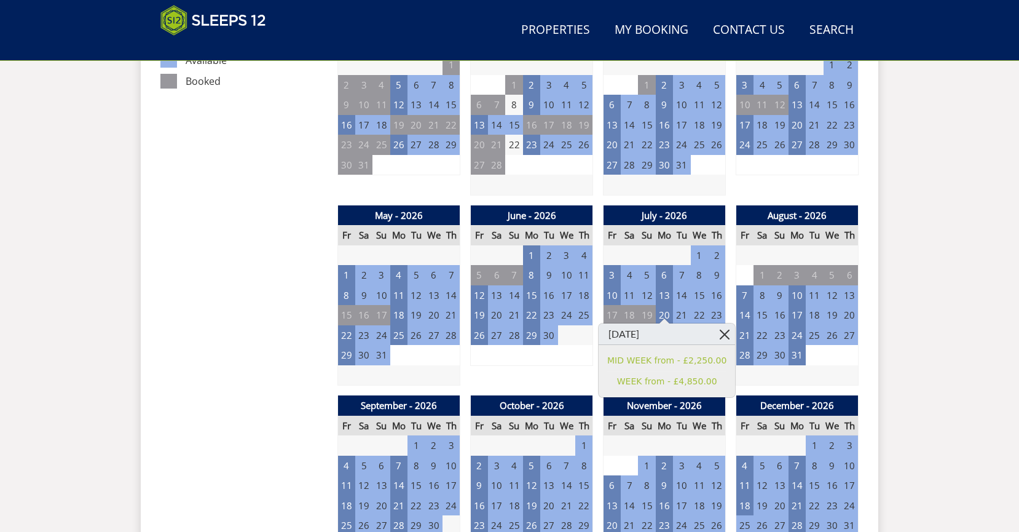
click at [717, 331] on link at bounding box center [725, 334] width 22 height 22
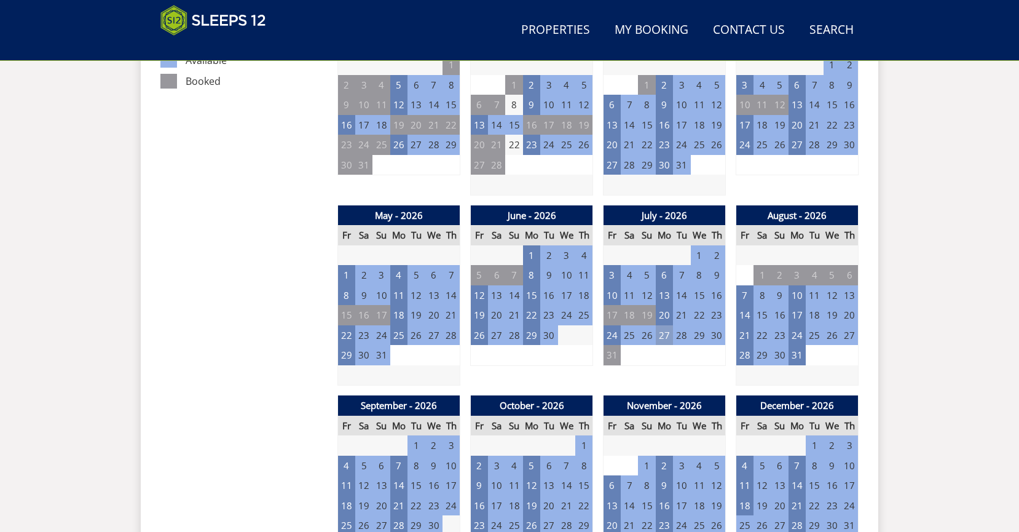
click at [666, 329] on td "27" at bounding box center [664, 335] width 17 height 20
click at [650, 328] on td "26" at bounding box center [646, 335] width 17 height 20
click at [647, 329] on td "26" at bounding box center [646, 335] width 17 height 20
click at [667, 329] on td "27" at bounding box center [664, 335] width 17 height 20
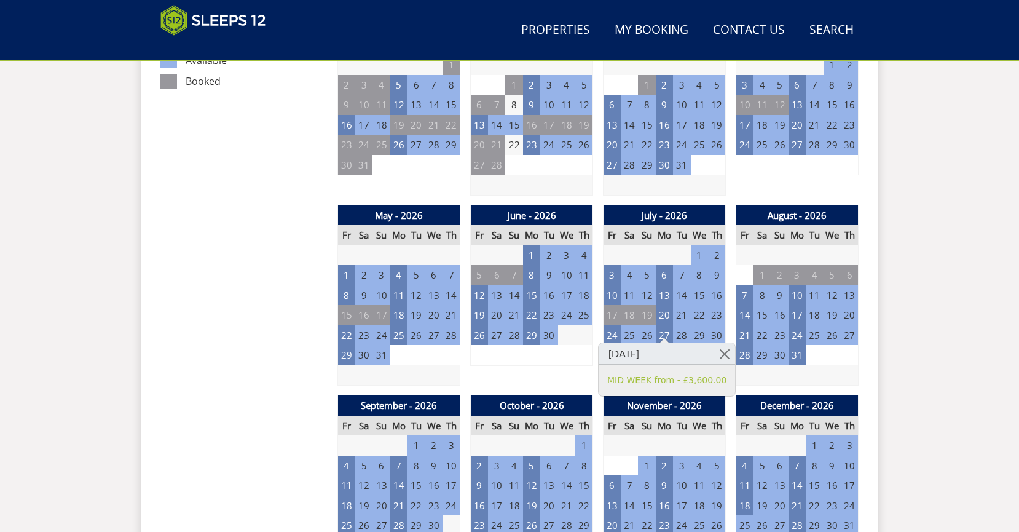
click at [548, 363] on div "June - 2026 Fr Sa Su Mo Tu We Th 29 30 31 1 2 3 4 5 6 7 8 9 10 11 12 13" at bounding box center [531, 295] width 123 height 181
click at [610, 328] on td "24" at bounding box center [612, 335] width 17 height 20
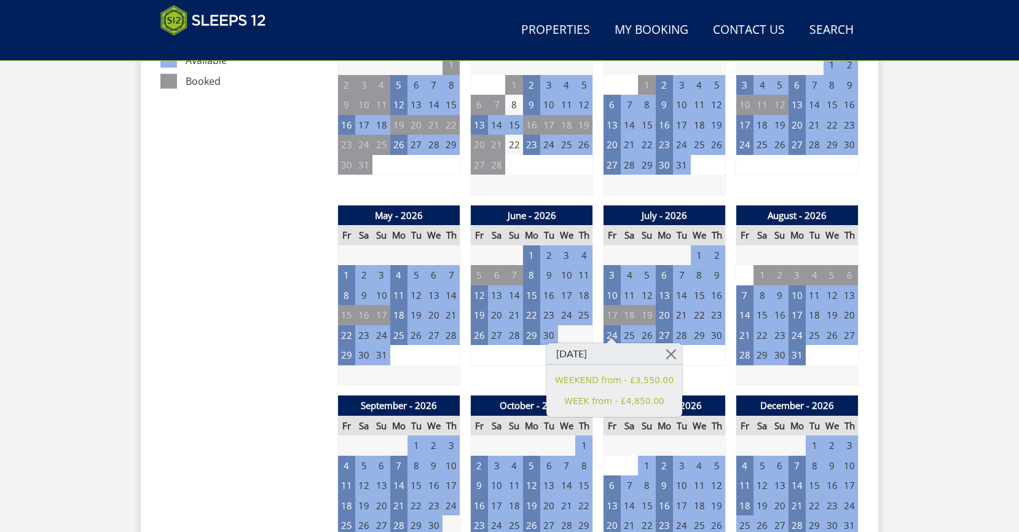
click at [705, 352] on td "5" at bounding box center [699, 355] width 17 height 20
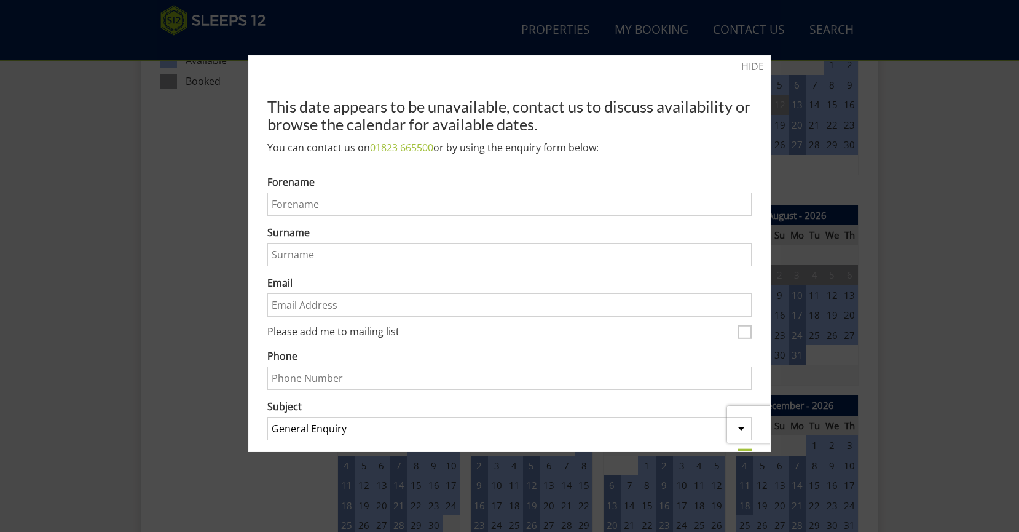
click at [983, 227] on div at bounding box center [509, 266] width 1019 height 532
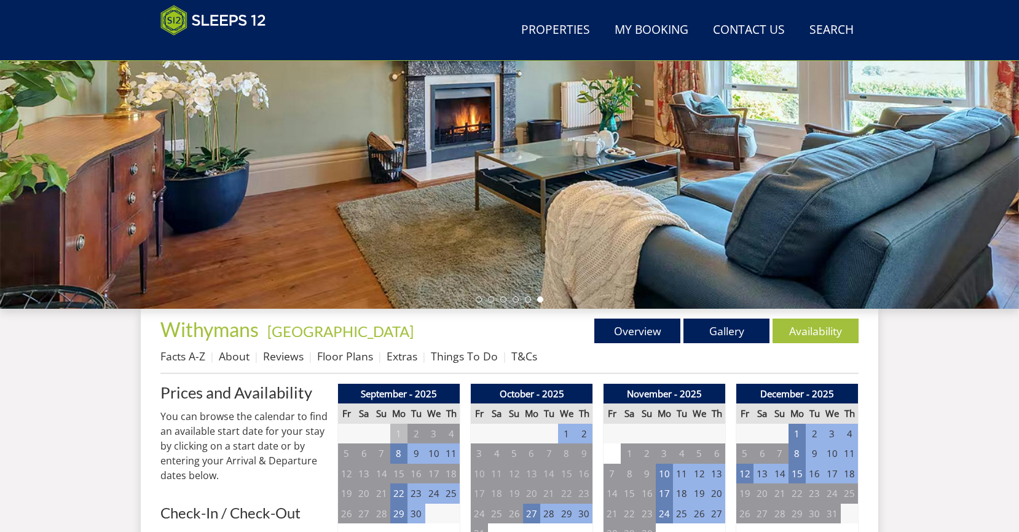
scroll to position [213, 0]
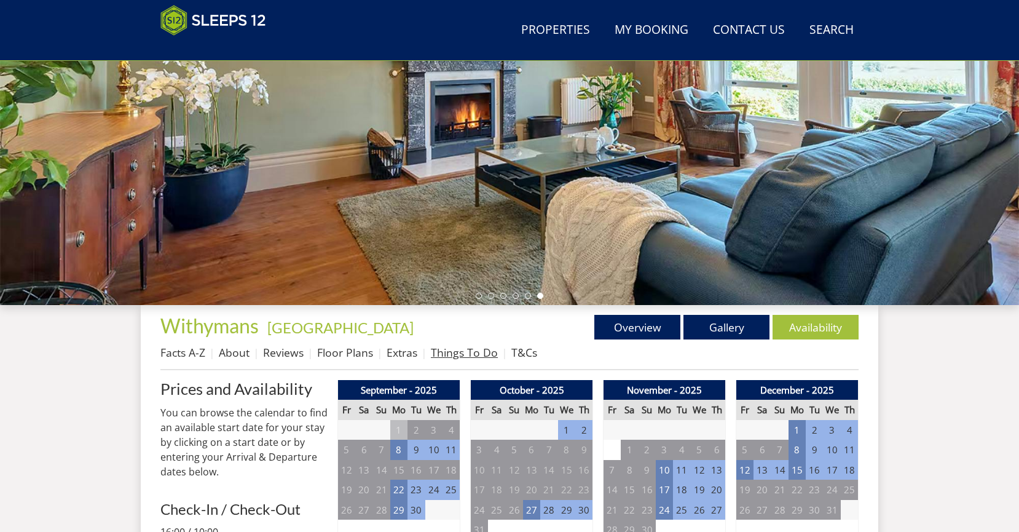
click at [463, 355] on link "Things To Do" at bounding box center [464, 352] width 67 height 15
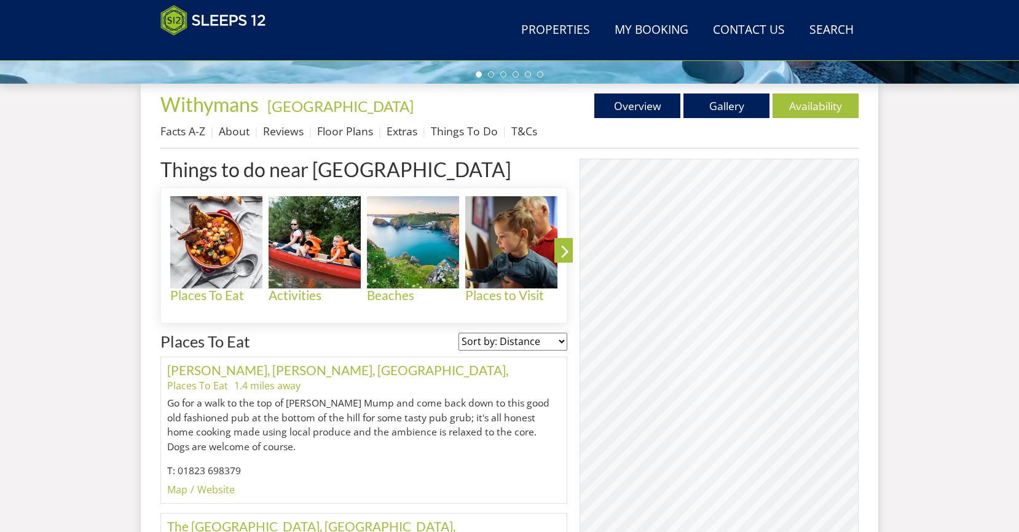
scroll to position [444, 0]
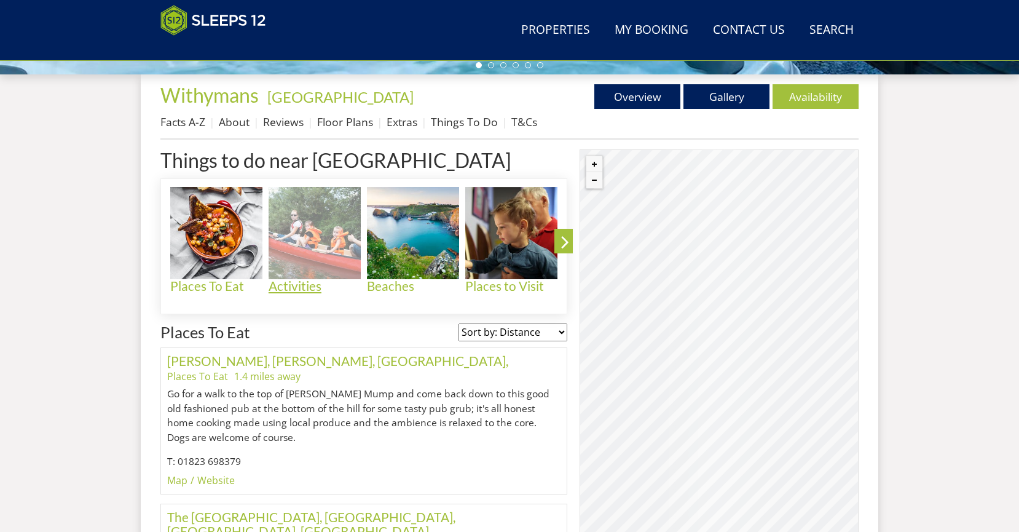
click at [308, 287] on h4 "Activities" at bounding box center [315, 286] width 92 height 14
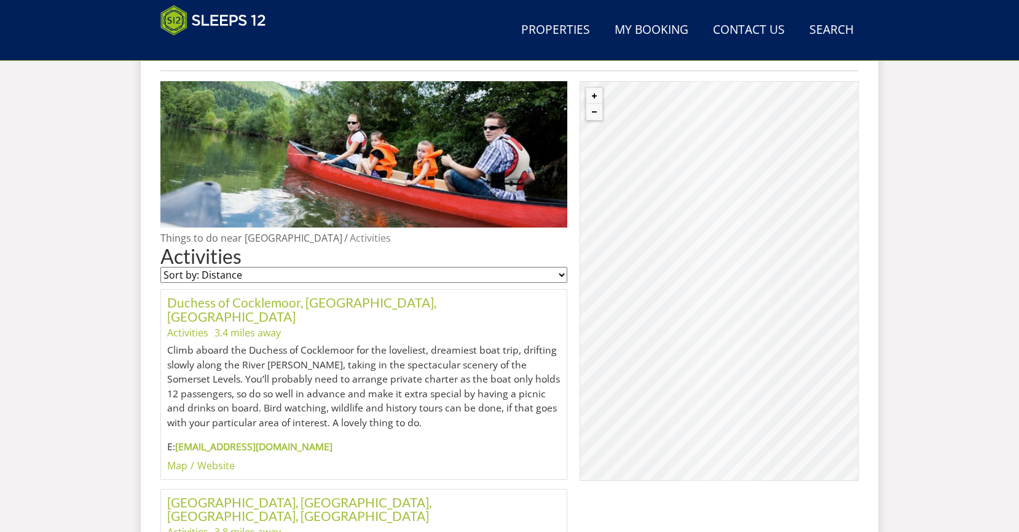
scroll to position [510, 0]
